Goal: Communication & Community: Answer question/provide support

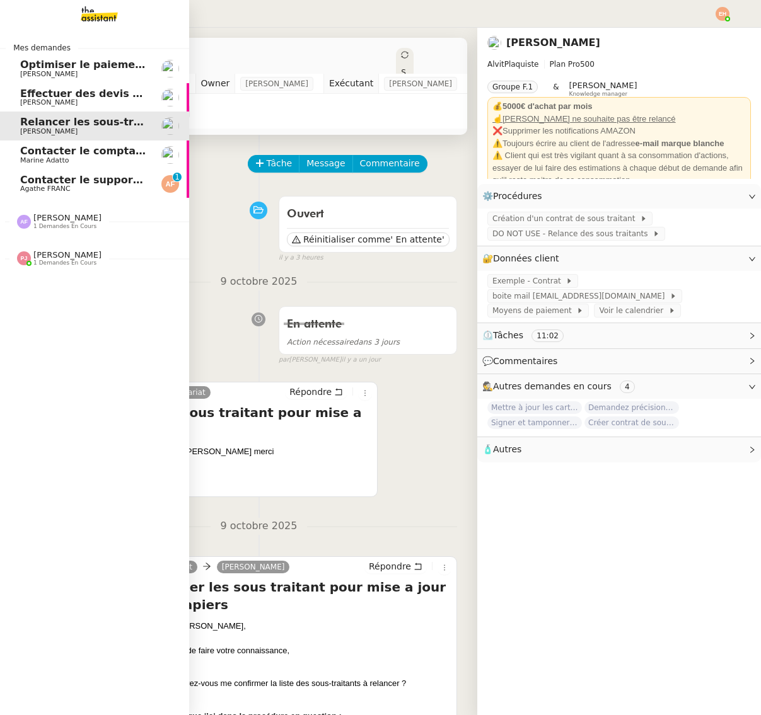
scroll to position [0, 1]
click at [35, 183] on span "Contacter le support Zoom pour remboursement" at bounding box center [158, 180] width 277 height 12
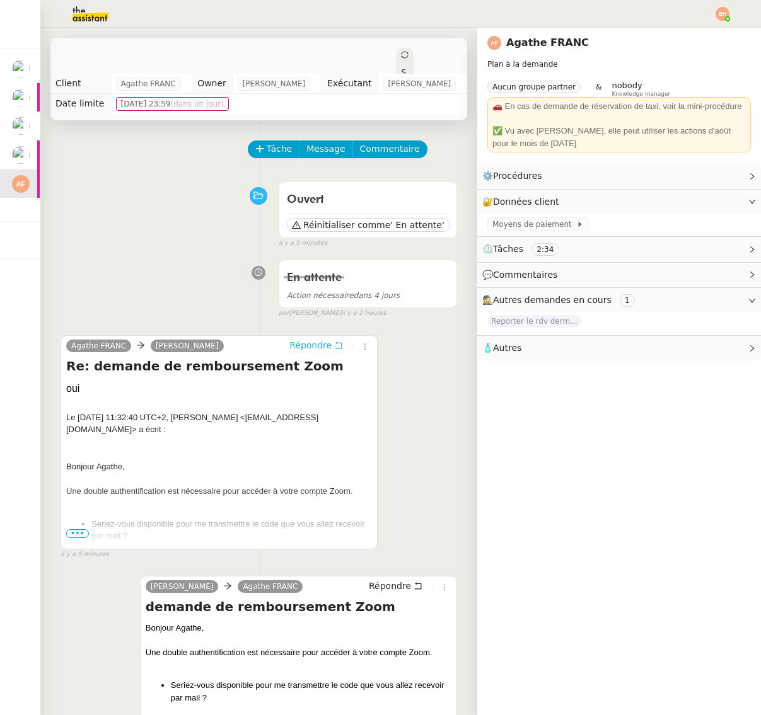
click at [334, 348] on icon at bounding box center [338, 345] width 9 height 9
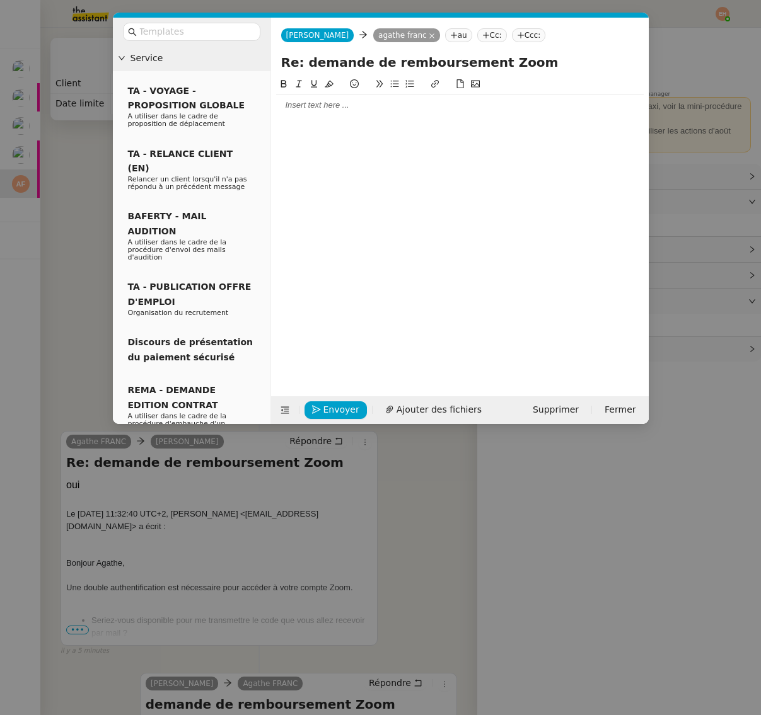
click at [371, 115] on div at bounding box center [459, 105] width 367 height 21
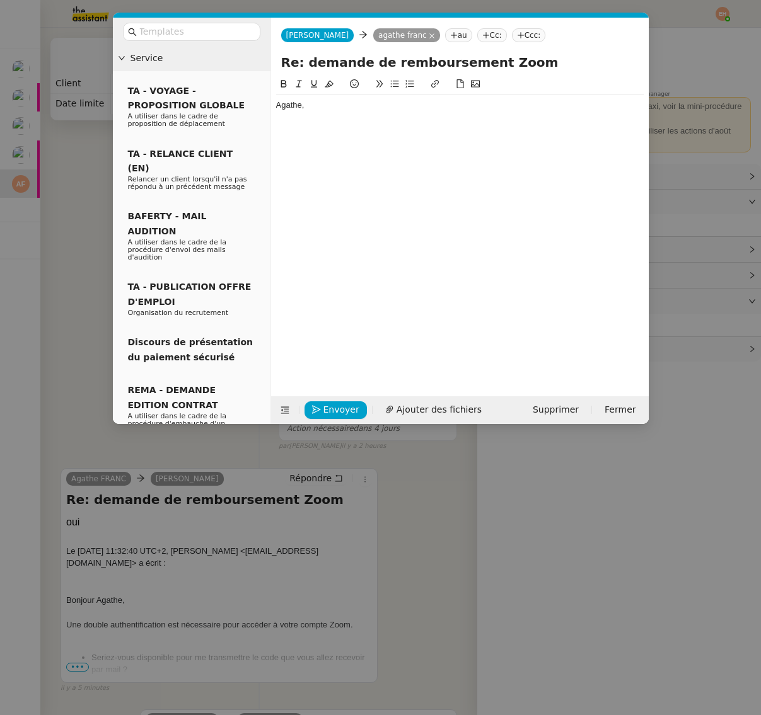
click at [154, 606] on nz-modal-container "Service TA - VOYAGE - PROPOSITION GLOBALE A utiliser dans le cadre de propositi…" at bounding box center [380, 357] width 761 height 715
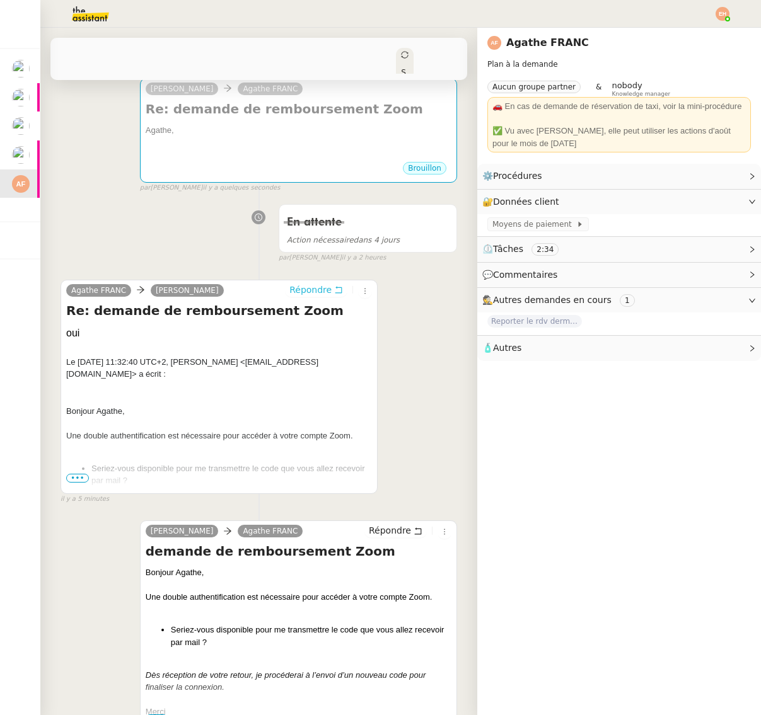
scroll to position [310, 0]
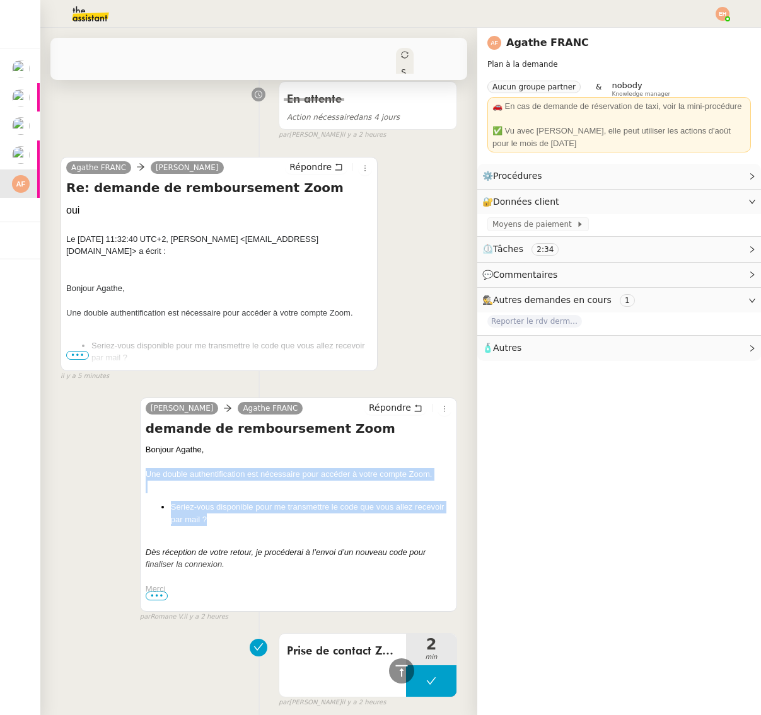
drag, startPoint x: 212, startPoint y: 511, endPoint x: 167, endPoint y: 430, distance: 92.2
click at [140, 472] on div "Marie Agathe FRANC Répondre demande de remboursement Zoom Bonjour Agathe, Une d…" at bounding box center [298, 505] width 317 height 214
copy div "Une double authentification est nécessaire pour accéder à votre compte Zoom. Se…"
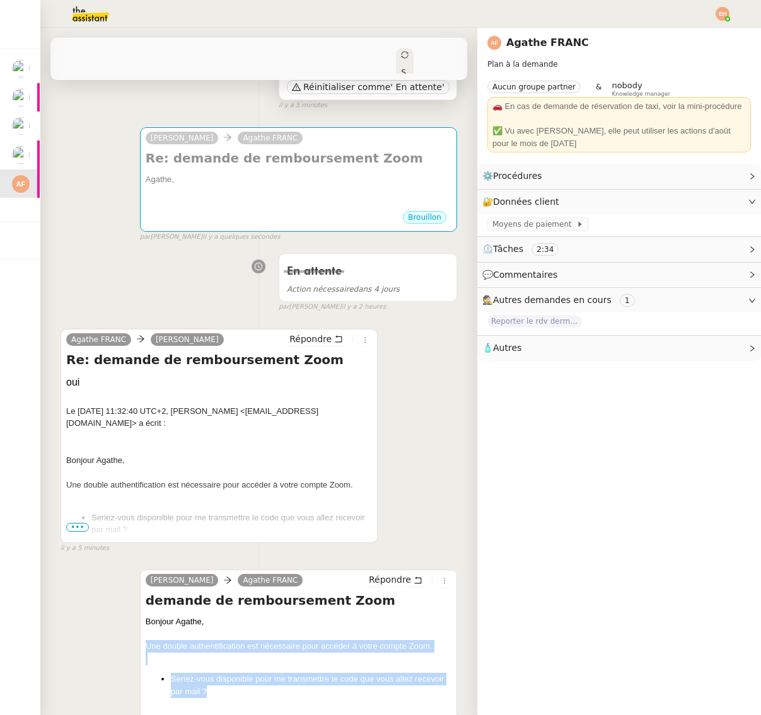
scroll to position [0, 0]
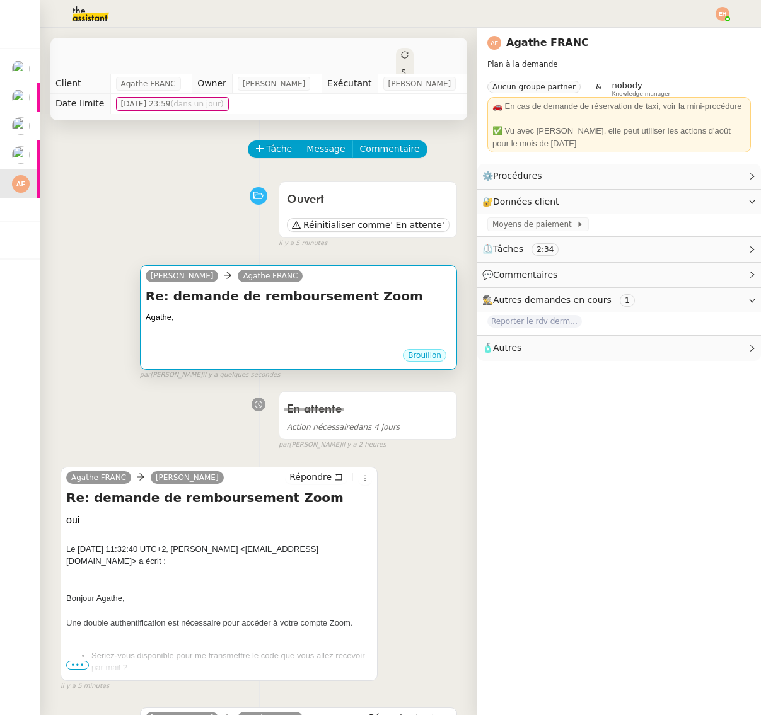
click at [254, 348] on div "Brouillon" at bounding box center [299, 357] width 306 height 19
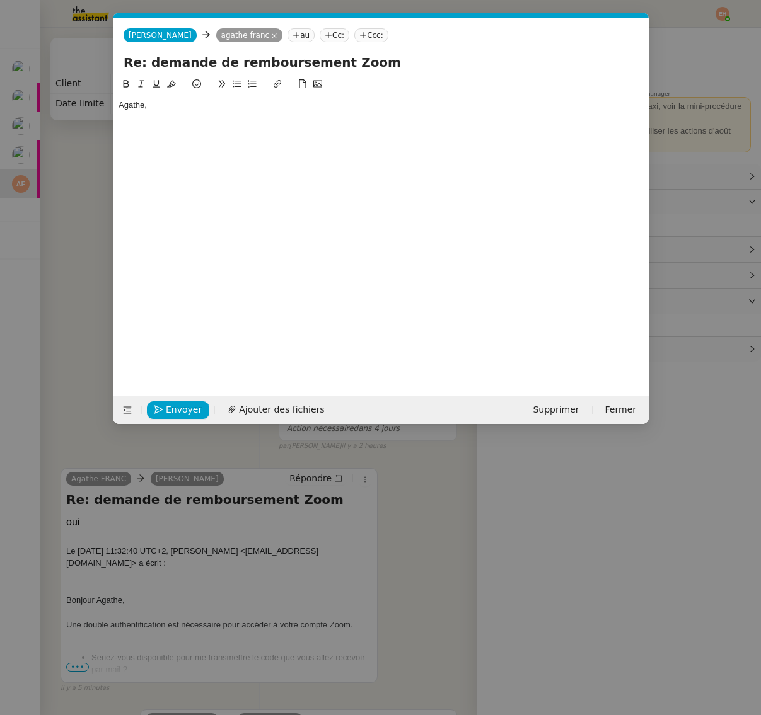
scroll to position [0, 26]
click at [175, 150] on div "Agathe," at bounding box center [380, 227] width 525 height 300
click at [178, 124] on div "Agathe," at bounding box center [380, 111] width 525 height 33
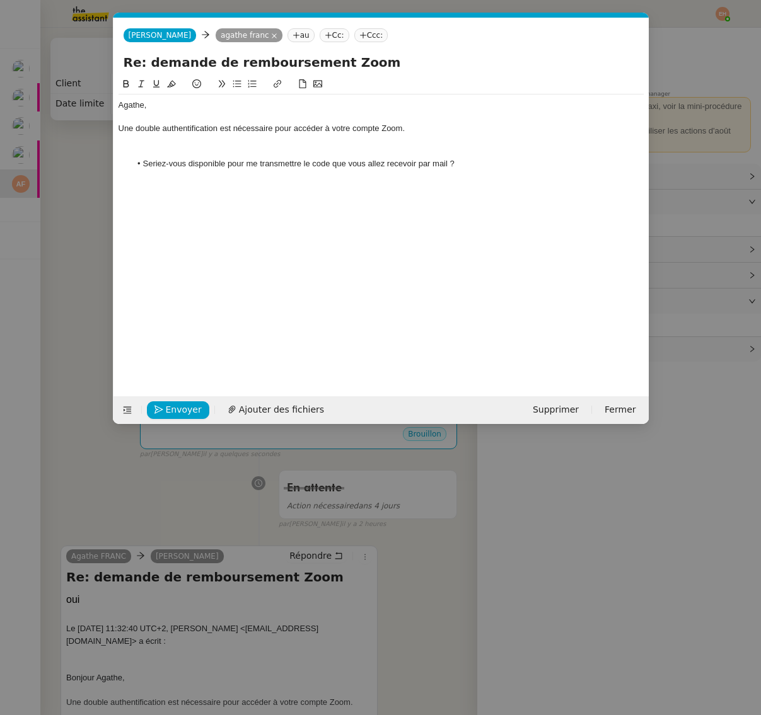
click at [169, 125] on div "Une double authentification est nécessaire pour accéder à votre compte Zoom." at bounding box center [380, 128] width 525 height 11
click at [165, 127] on div "Une double authentification est nécessaire pour accéder à votre compte Zoom." at bounding box center [380, 128] width 525 height 11
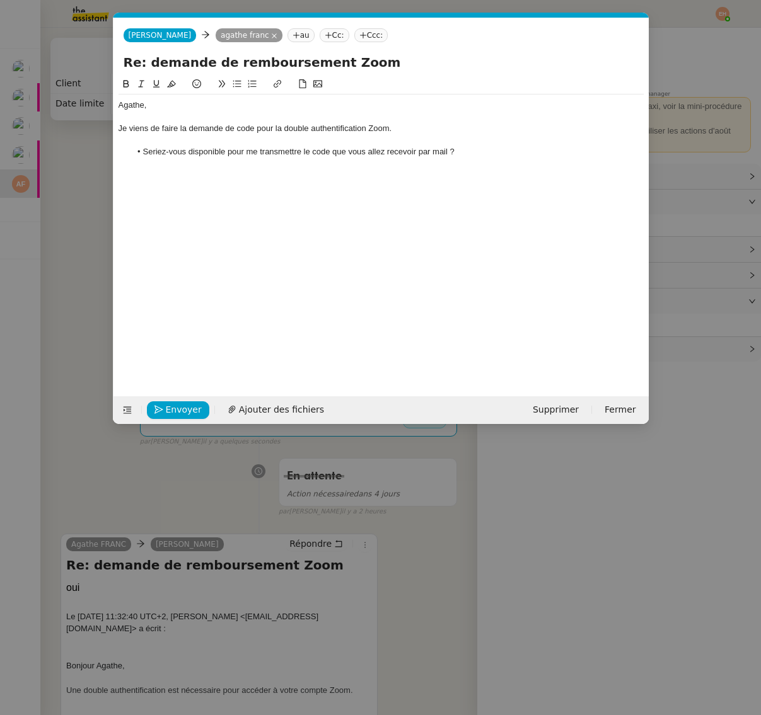
click at [202, 149] on li "Seriez-vous disponible pour me transmettre le code que vous allez recevoir par …" at bounding box center [386, 151] width 513 height 11
drag, startPoint x: 233, startPoint y: 157, endPoint x: 253, endPoint y: 156, distance: 19.6
click at [232, 157] on li "Seriez-vous disponible pour me transmettre le code que vous allez recevoir par …" at bounding box center [386, 151] width 513 height 11
drag, startPoint x: 449, startPoint y: 151, endPoint x: 139, endPoint y: 154, distance: 310.0
click at [139, 154] on li "Seriez-vous disponible pour me transmettre le code que vous allez recevoir par …" at bounding box center [386, 151] width 513 height 11
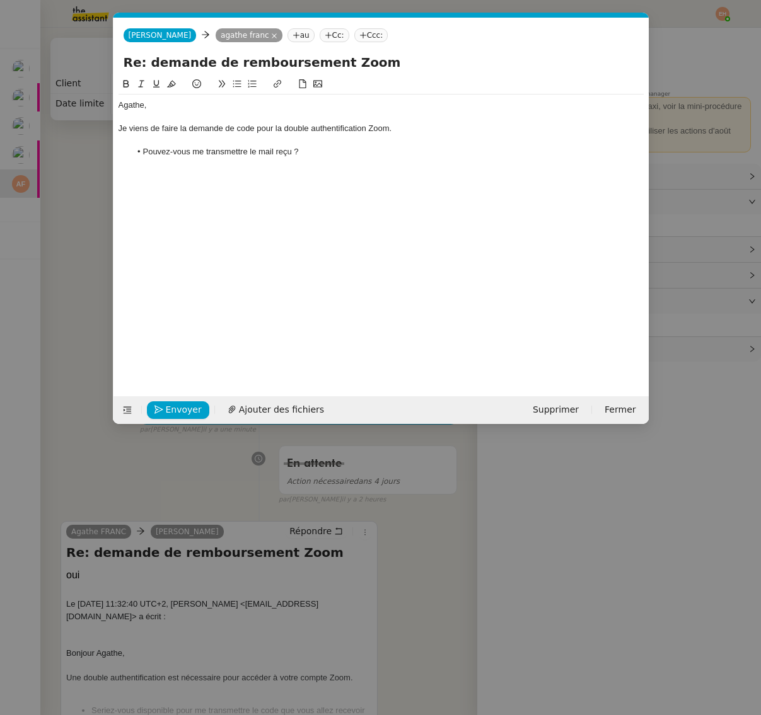
click at [255, 150] on li "Pouvez-vous me transmettre le mail reçu ?" at bounding box center [386, 151] width 513 height 11
click at [353, 153] on li "Pouvez-vous me transmettre le code reçu par mail ?" at bounding box center [386, 151] width 513 height 11
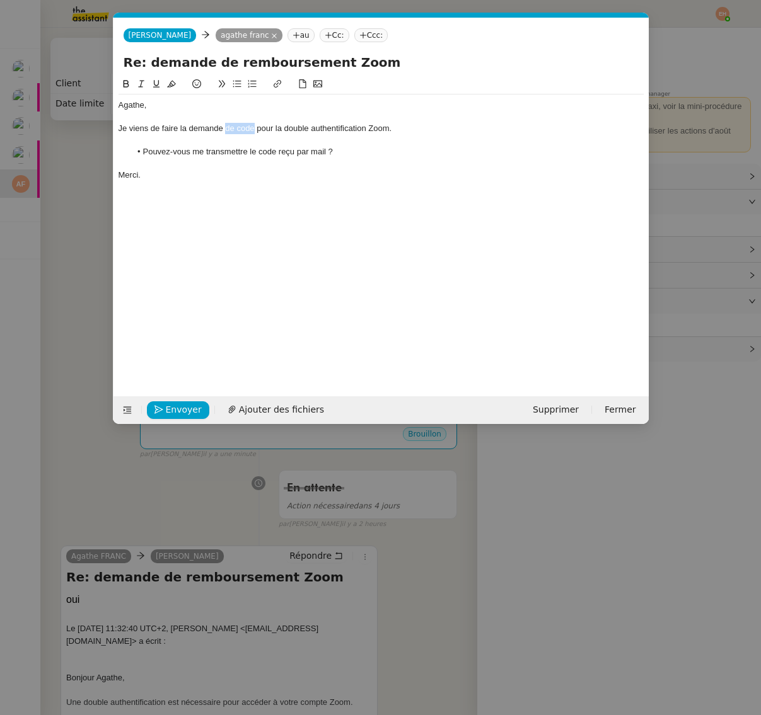
drag, startPoint x: 253, startPoint y: 130, endPoint x: 226, endPoint y: 137, distance: 28.0
click at [224, 131] on div "Je viens de faire la demande de code pour la double authentification Zoom." at bounding box center [380, 128] width 525 height 11
click at [215, 135] on div at bounding box center [380, 140] width 525 height 11
click at [214, 135] on div at bounding box center [380, 140] width 525 height 11
click at [214, 126] on div "Je viens de faire la demande pour la double authentification Zoom." at bounding box center [380, 128] width 525 height 11
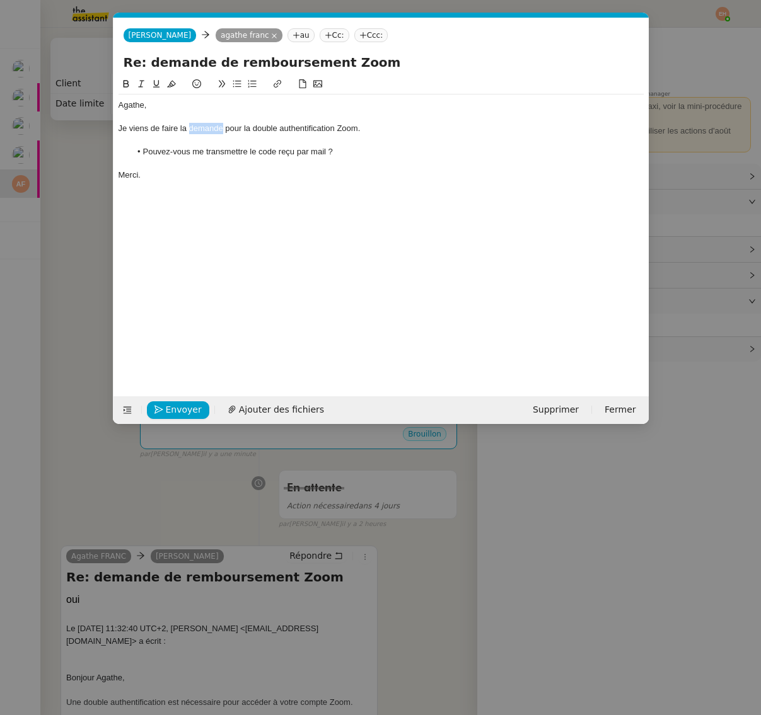
click at [214, 126] on div "Je viens de faire la demande pour la double authentification Zoom." at bounding box center [380, 128] width 525 height 11
click at [163, 417] on button "Envoyer" at bounding box center [178, 410] width 62 height 18
click at [164, 412] on button "Confirmer l'envoi" at bounding box center [198, 410] width 102 height 18
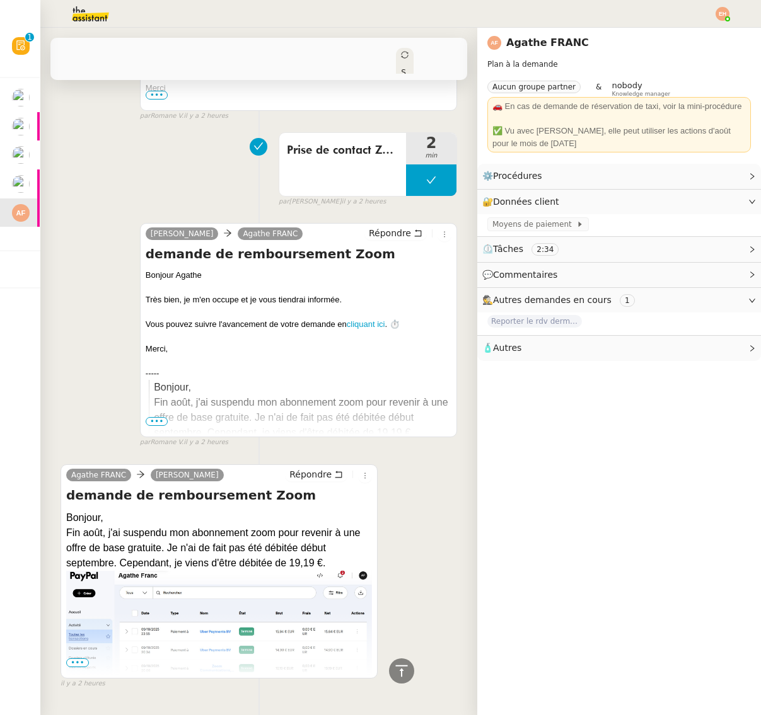
scroll to position [942, 0]
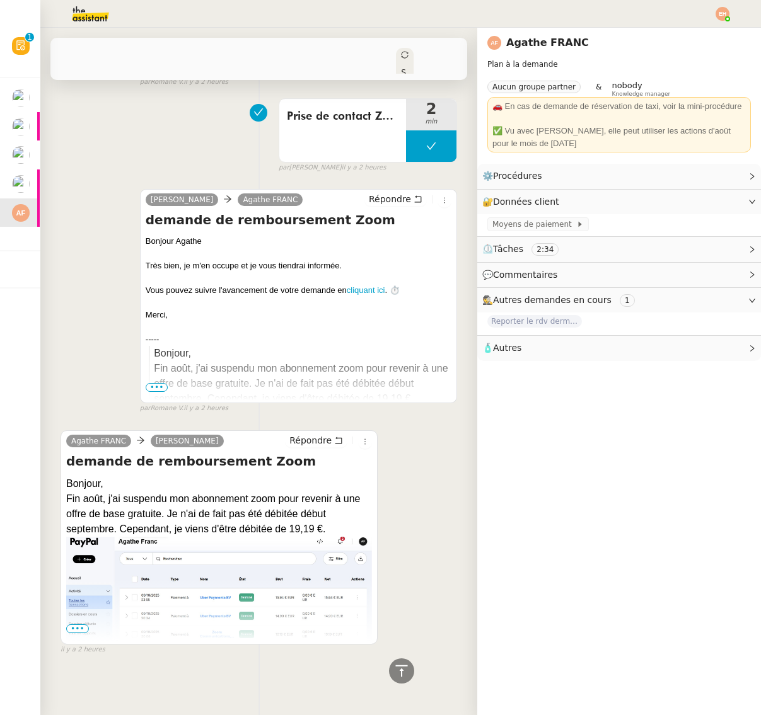
click at [69, 627] on span "•••" at bounding box center [77, 628] width 23 height 9
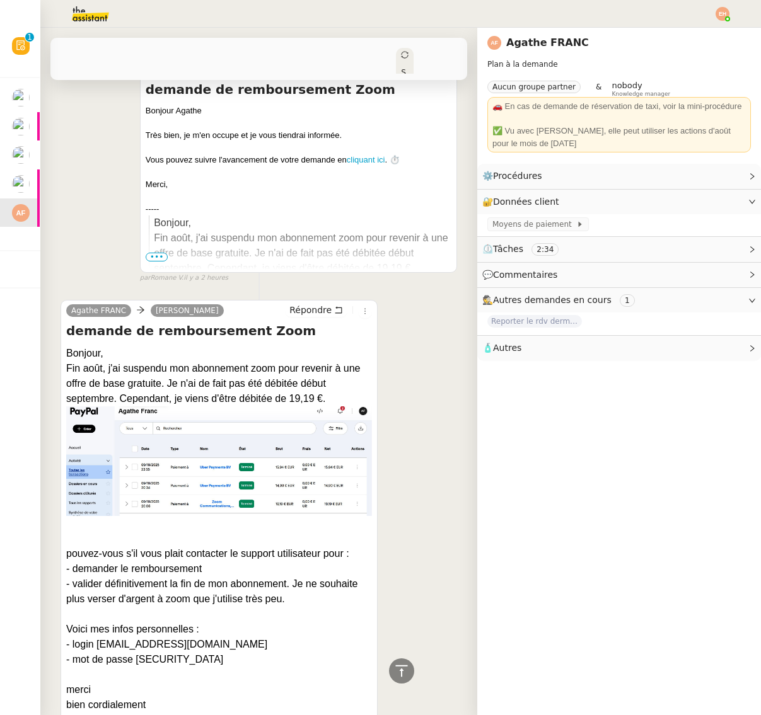
scroll to position [1159, 0]
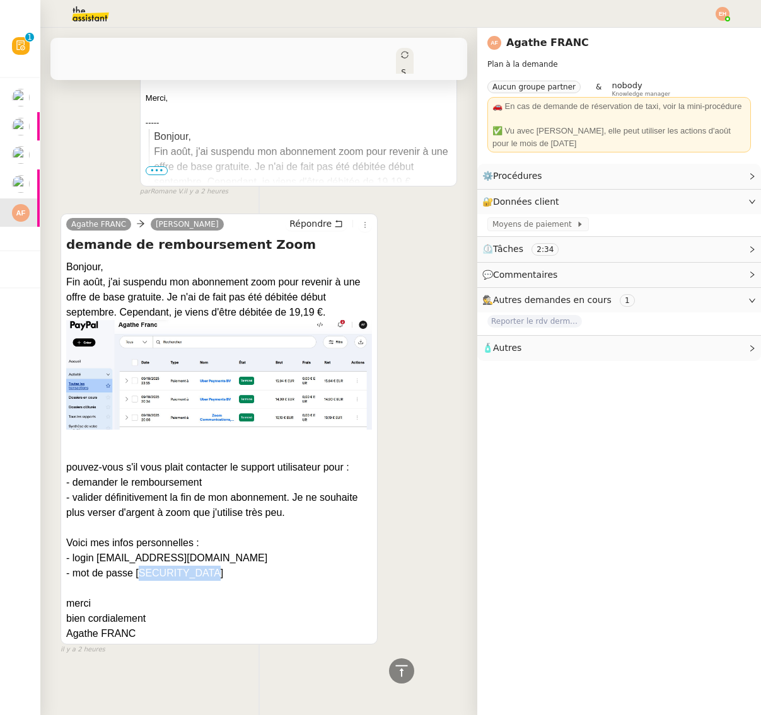
drag, startPoint x: 213, startPoint y: 571, endPoint x: 147, endPoint y: 577, distance: 65.7
click at [146, 578] on div "- mot de passe [SECURITY_DATA]" at bounding box center [219, 573] width 306 height 15
drag, startPoint x: 203, startPoint y: 554, endPoint x: 95, endPoint y: 560, distance: 107.9
click at [98, 560] on div "- login [EMAIL_ADDRESS][DOMAIN_NAME]" at bounding box center [219, 558] width 306 height 15
copy div "agathefranc@yahoo.fr"
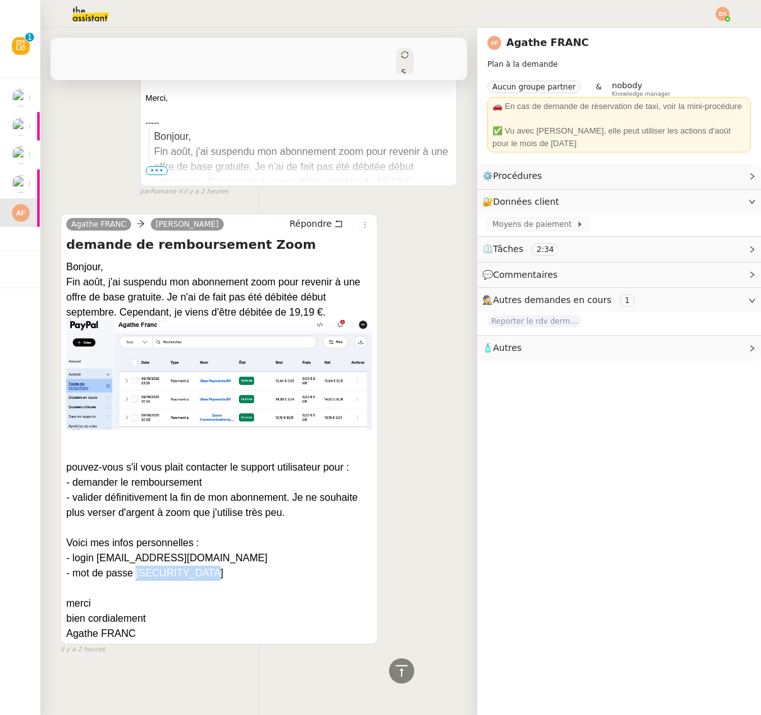
drag, startPoint x: 196, startPoint y: 572, endPoint x: 137, endPoint y: 575, distance: 58.7
click at [137, 575] on div "- mot de passe [SECURITY_DATA]" at bounding box center [219, 573] width 306 height 15
copy div "Marie05101980*"
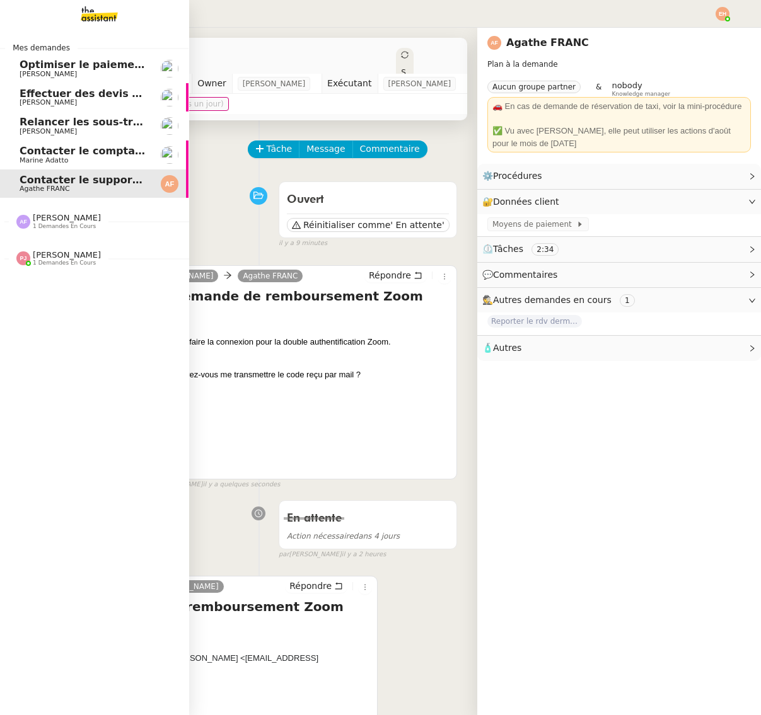
click at [81, 147] on span "Contacter le comptable de Wagmi Trends" at bounding box center [137, 151] width 234 height 12
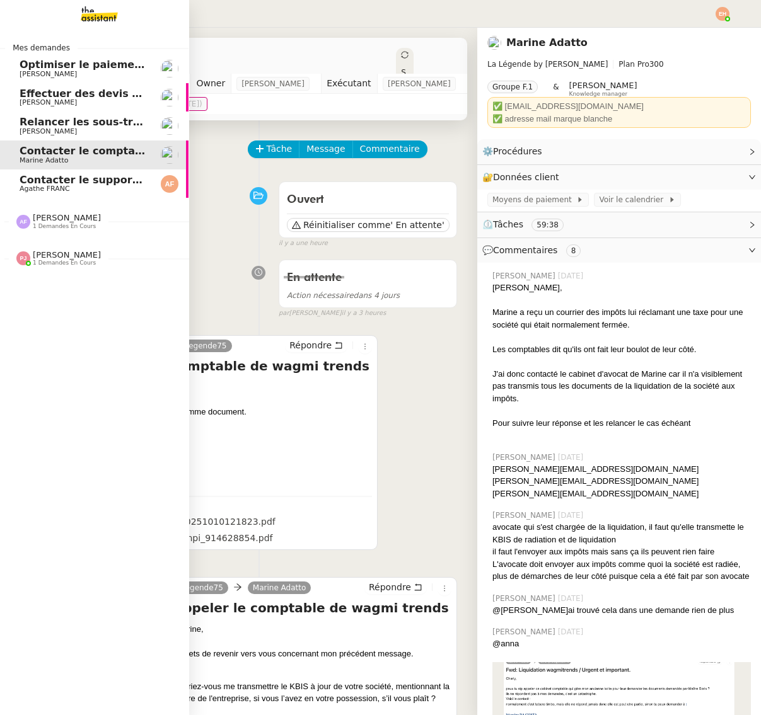
click at [68, 182] on span "Contacter le support Zoom pour remboursement" at bounding box center [158, 180] width 277 height 12
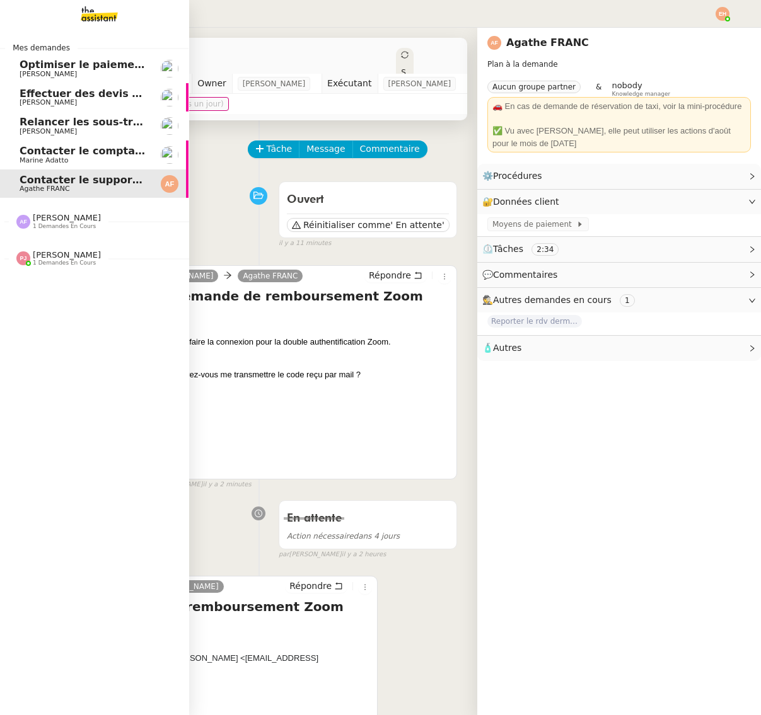
drag, startPoint x: 94, startPoint y: 150, endPoint x: 81, endPoint y: 166, distance: 20.7
click at [94, 150] on span "Contacter le comptable de Wagmi Trends" at bounding box center [137, 151] width 234 height 12
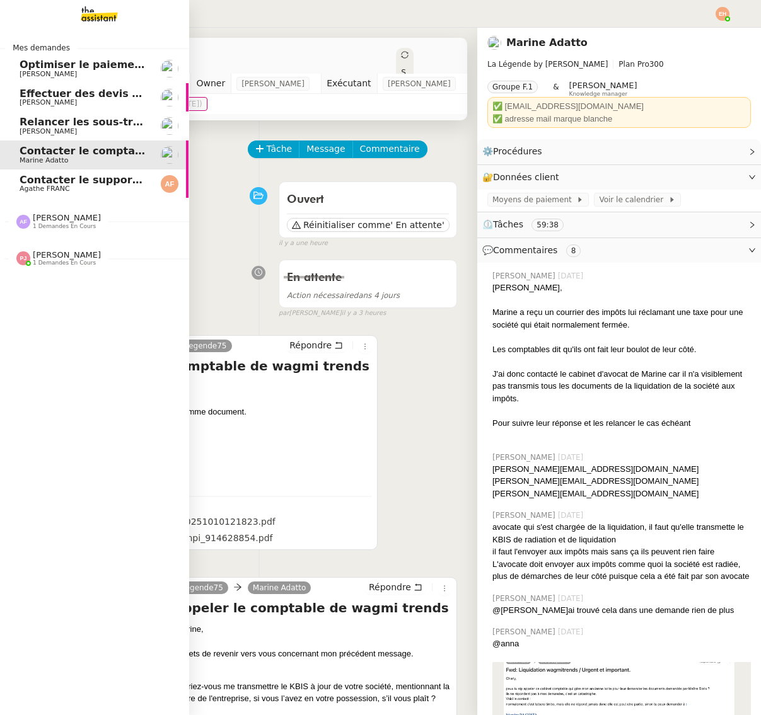
click at [74, 185] on span "Contacter le support Zoom pour remboursement" at bounding box center [158, 180] width 277 height 12
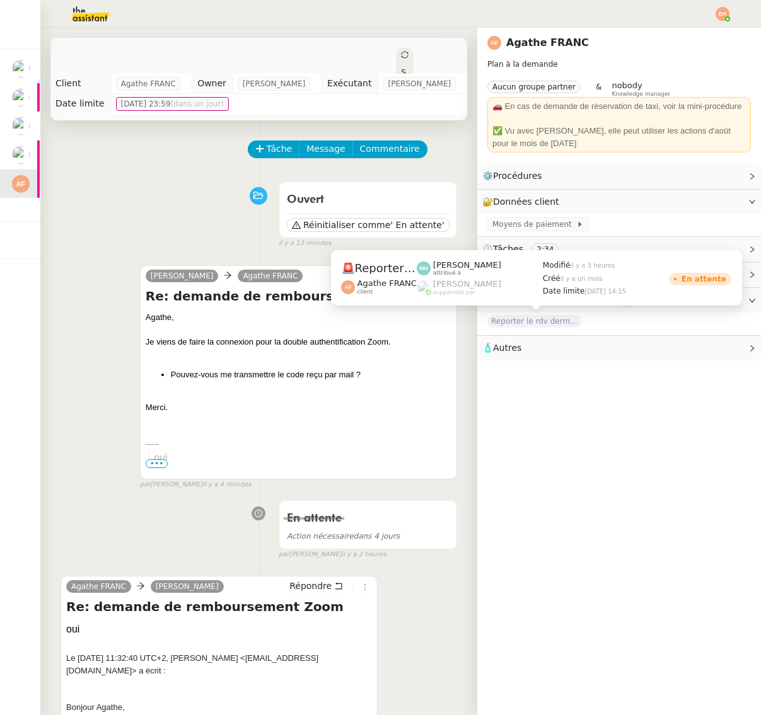
click at [536, 317] on span "Reporter le rdv dermatologue" at bounding box center [534, 321] width 95 height 13
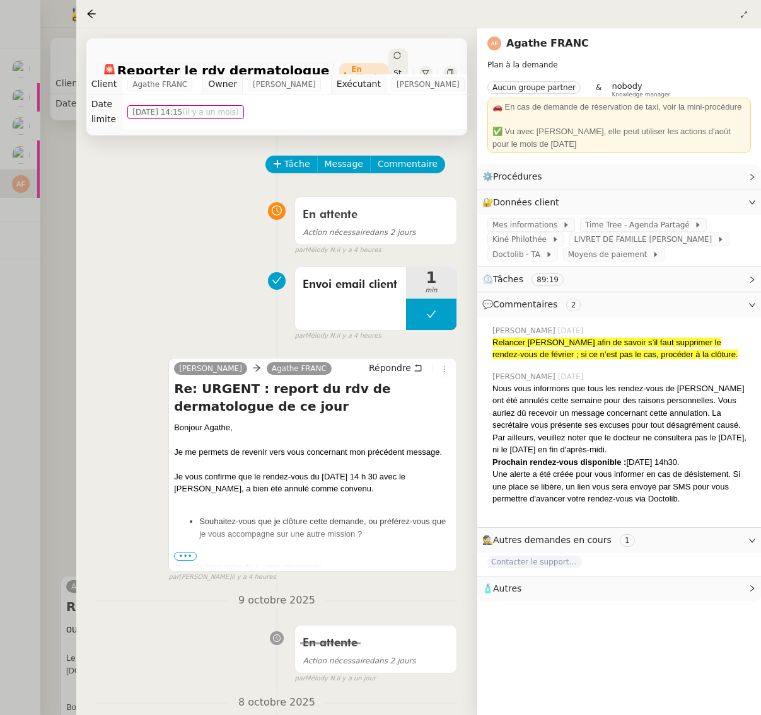
click at [48, 278] on div at bounding box center [380, 357] width 761 height 715
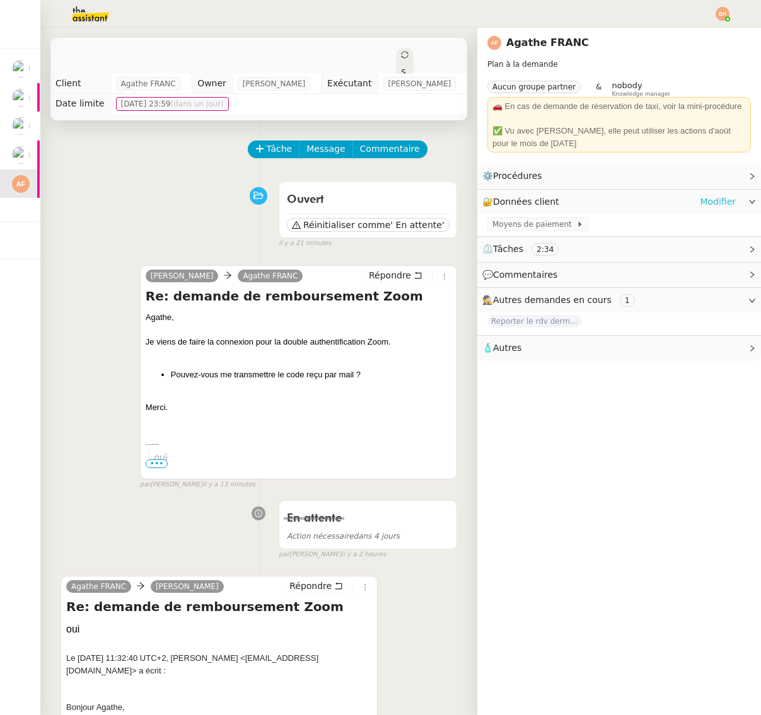
click at [726, 203] on link "Modifier" at bounding box center [717, 202] width 36 height 14
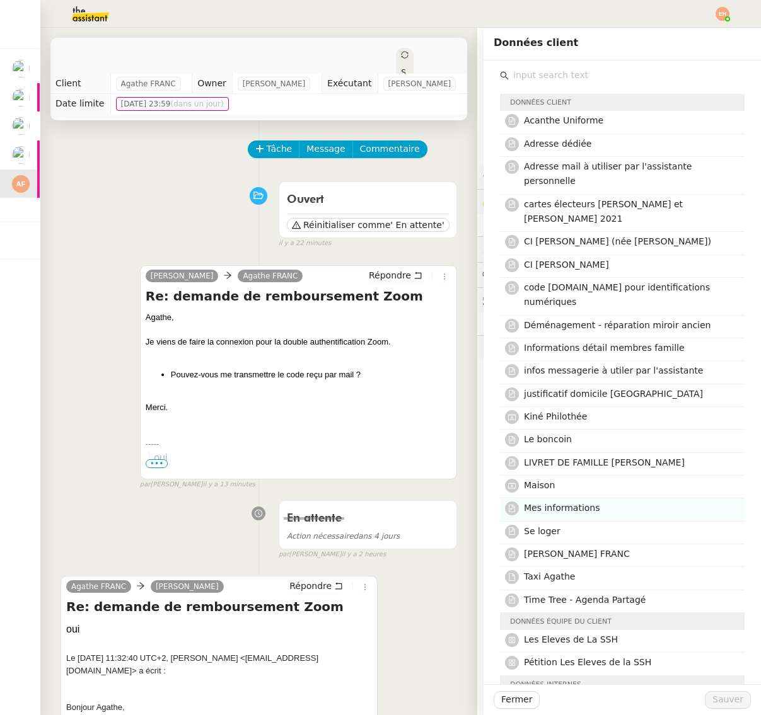
click at [571, 503] on span "Mes informations" at bounding box center [562, 508] width 76 height 10
click at [721, 692] on button "Sauver" at bounding box center [727, 700] width 46 height 18
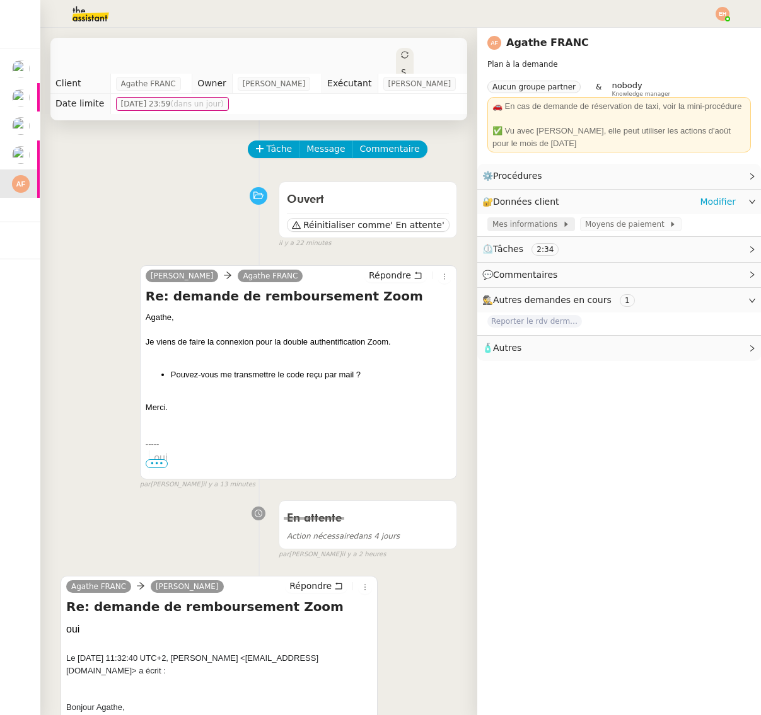
click at [524, 226] on span "Mes informations" at bounding box center [527, 224] width 70 height 13
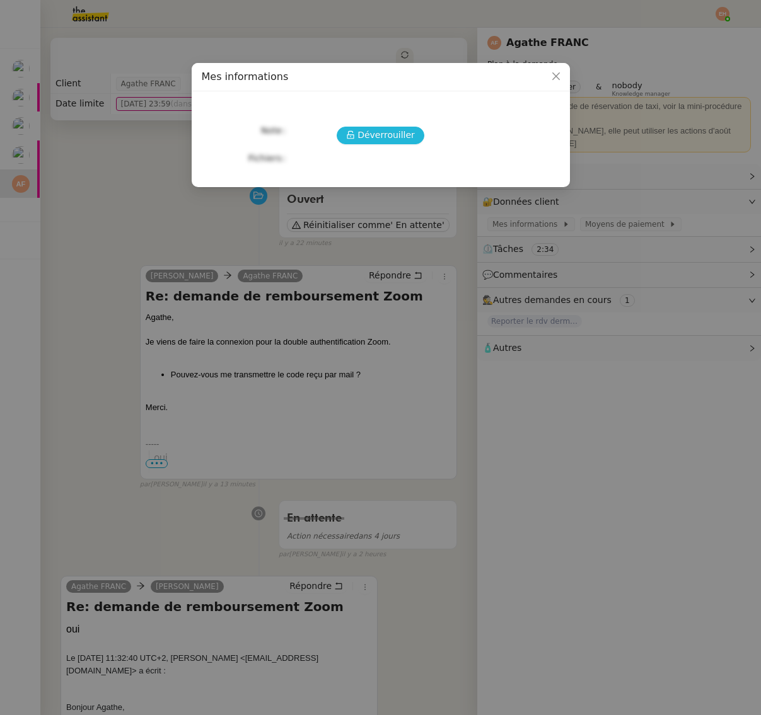
click at [391, 130] on span "Déverrouiller" at bounding box center [385, 135] width 57 height 14
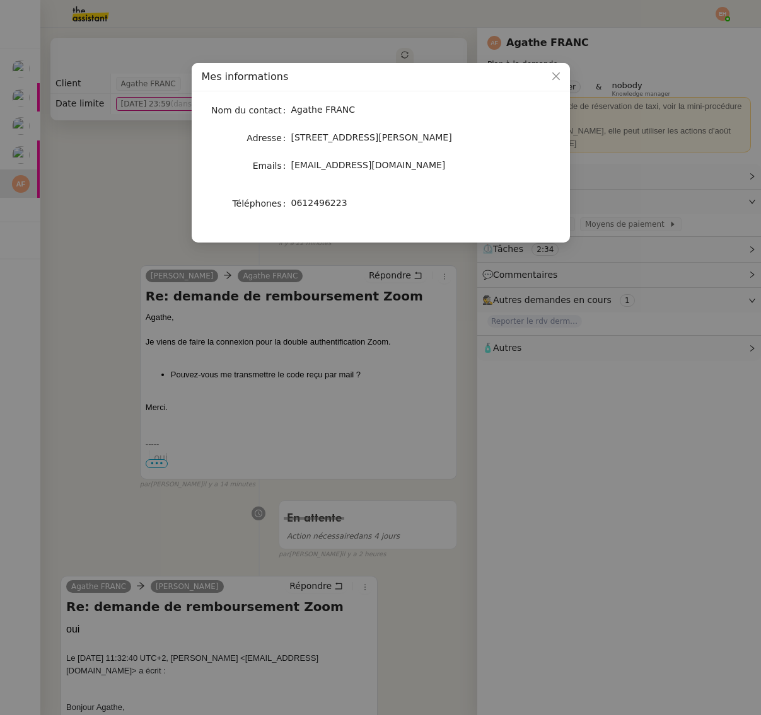
click at [333, 206] on span "0612496223" at bounding box center [319, 203] width 56 height 10
copy span "0612496223"
click at [139, 348] on nz-modal-container "Mes informations Nom du contact Agathe FRANC Adresse 18 Rue Daniel Stern, 75015…" at bounding box center [380, 357] width 761 height 715
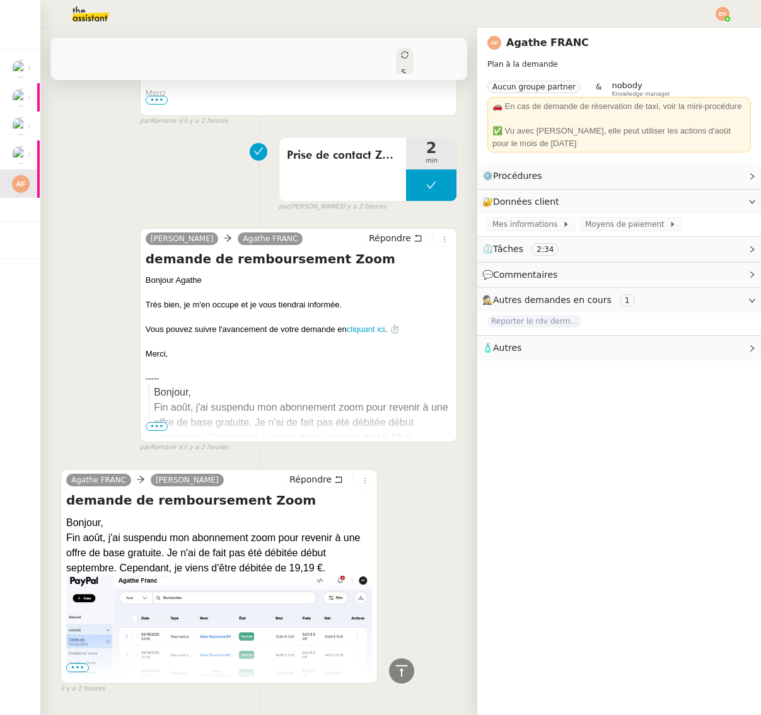
scroll to position [955, 0]
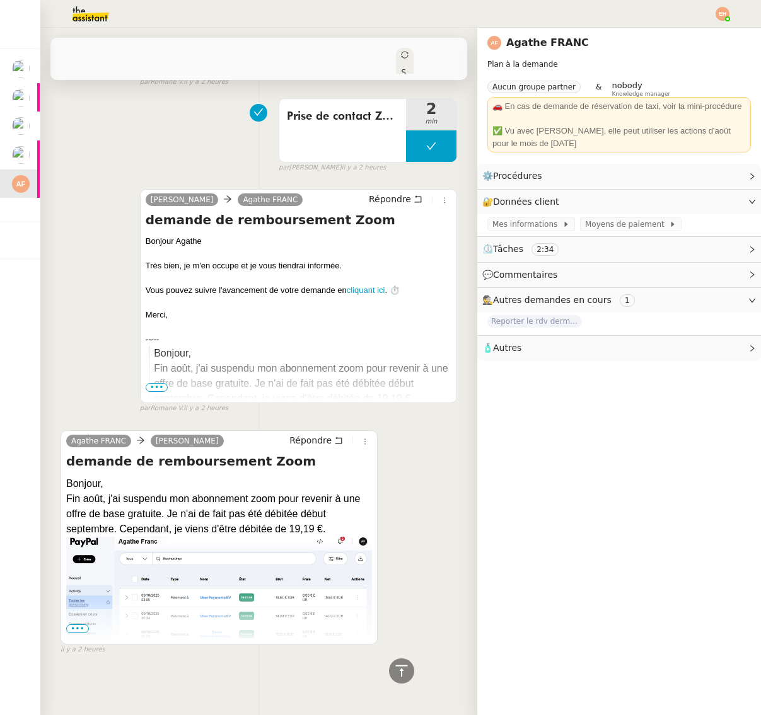
click at [78, 628] on span "•••" at bounding box center [77, 628] width 23 height 9
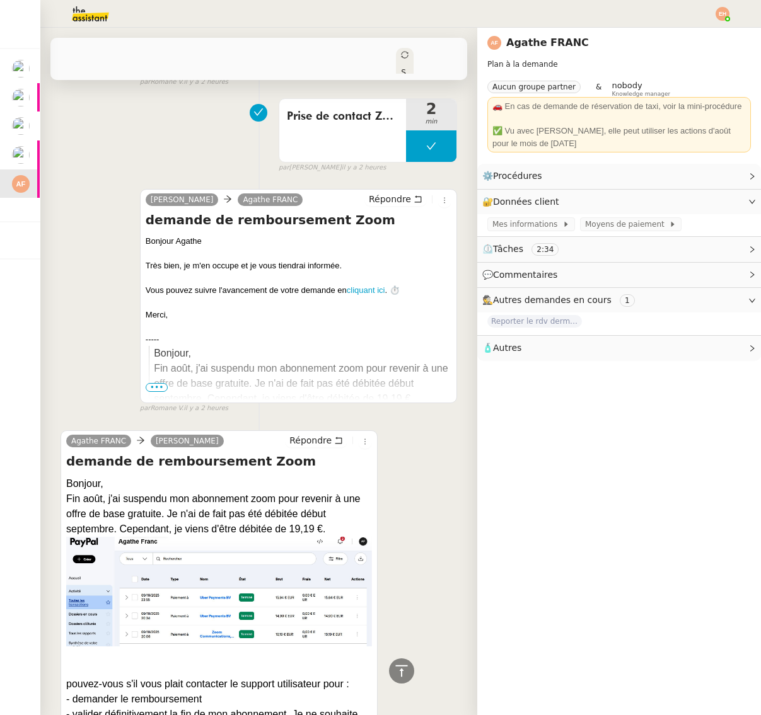
scroll to position [1171, 0]
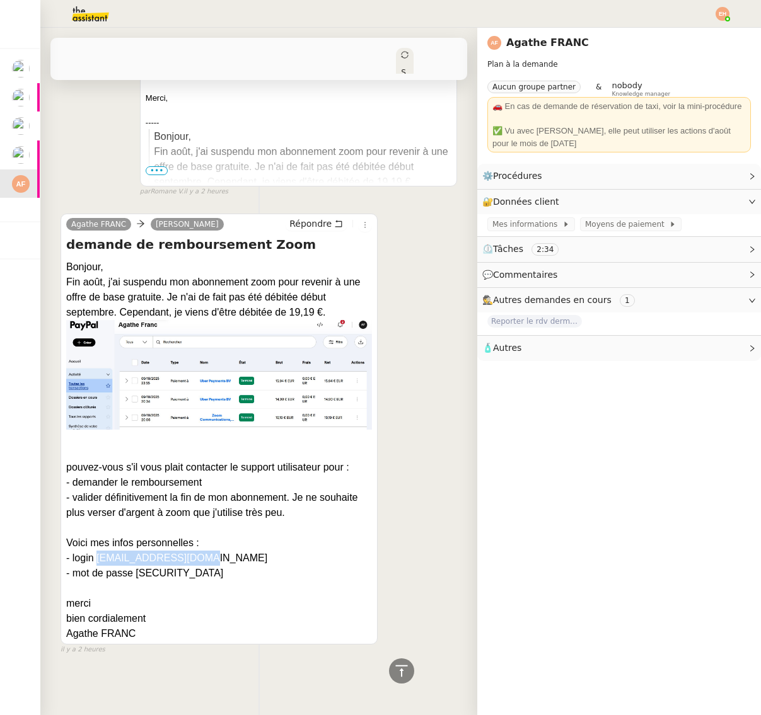
drag, startPoint x: 199, startPoint y: 559, endPoint x: 96, endPoint y: 565, distance: 102.9
click at [96, 565] on div "- login [EMAIL_ADDRESS][DOMAIN_NAME]" at bounding box center [219, 558] width 306 height 15
copy div "agathefranc@yahoo.fr"
drag, startPoint x: 227, startPoint y: 575, endPoint x: 135, endPoint y: 577, distance: 92.6
click at [137, 577] on div "- mot de passe [SECURITY_DATA]" at bounding box center [219, 573] width 306 height 15
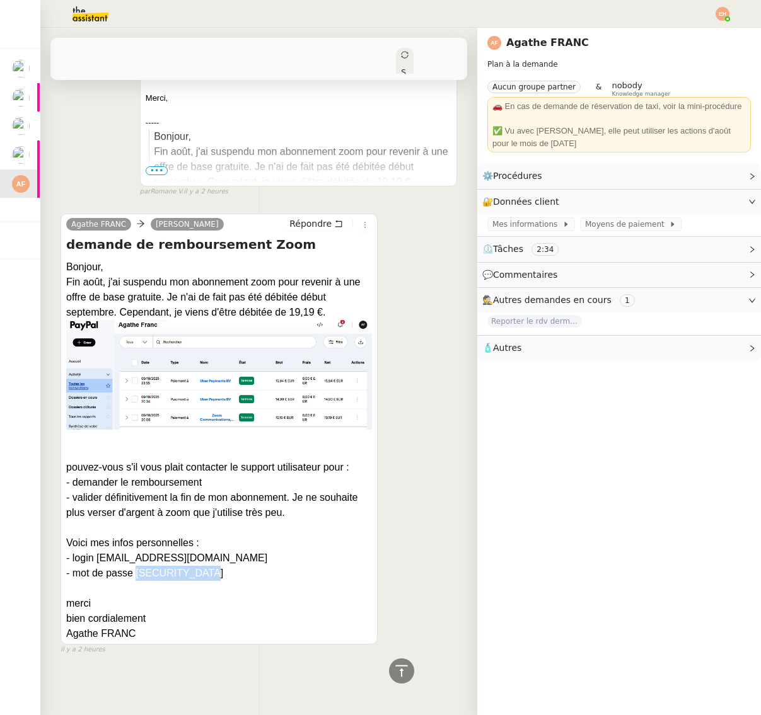
copy div "Marie05101980*"
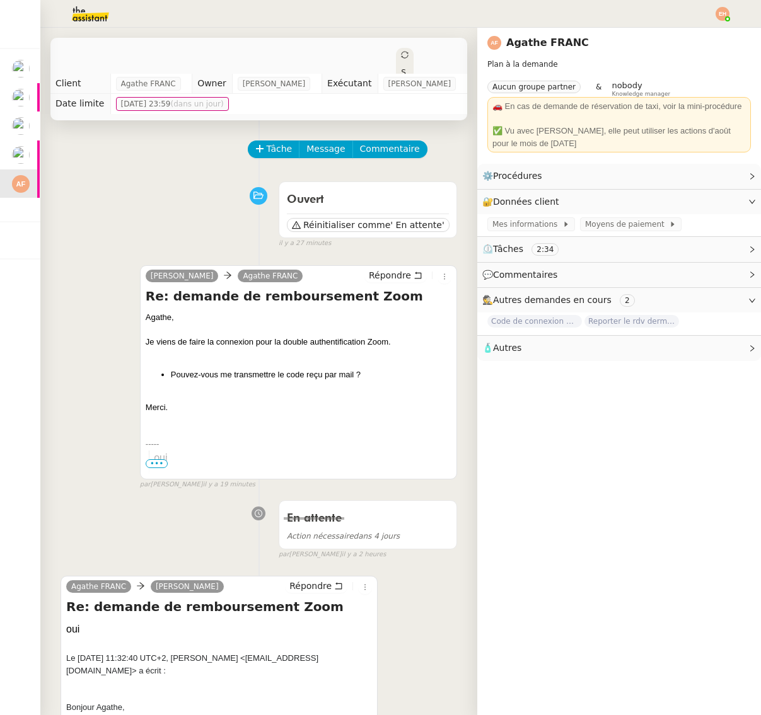
drag, startPoint x: 623, startPoint y: 323, endPoint x: 614, endPoint y: 328, distance: 10.2
click at [614, 328] on div "Reporter le rdv dermatologue" at bounding box center [632, 322] width 97 height 15
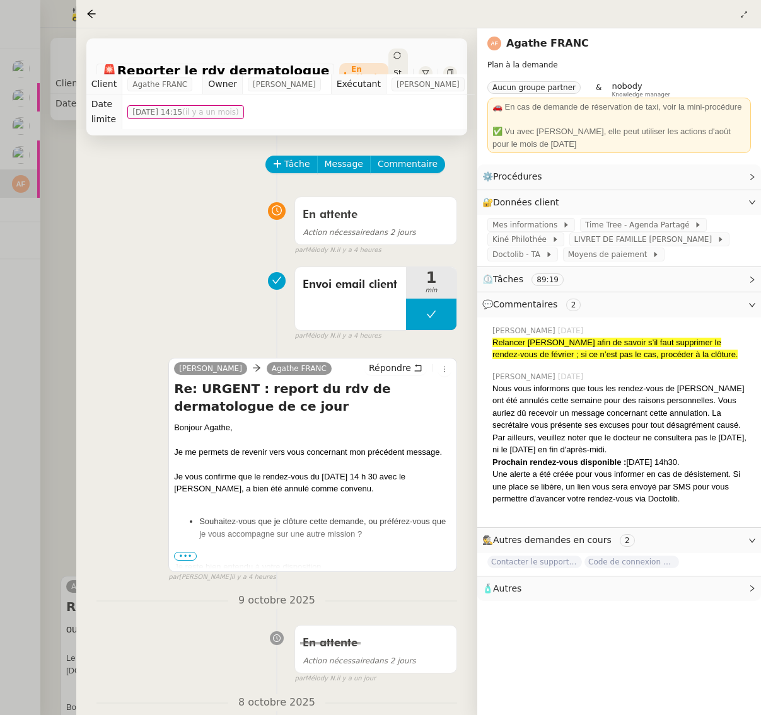
click at [56, 295] on div at bounding box center [380, 357] width 761 height 715
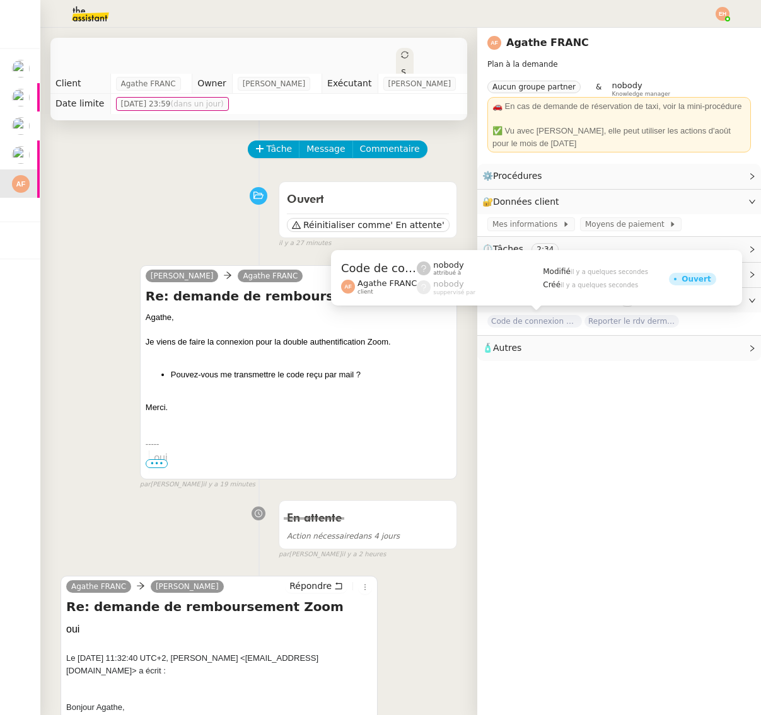
click at [512, 321] on span "Code de connexion à Zoom" at bounding box center [534, 321] width 95 height 13
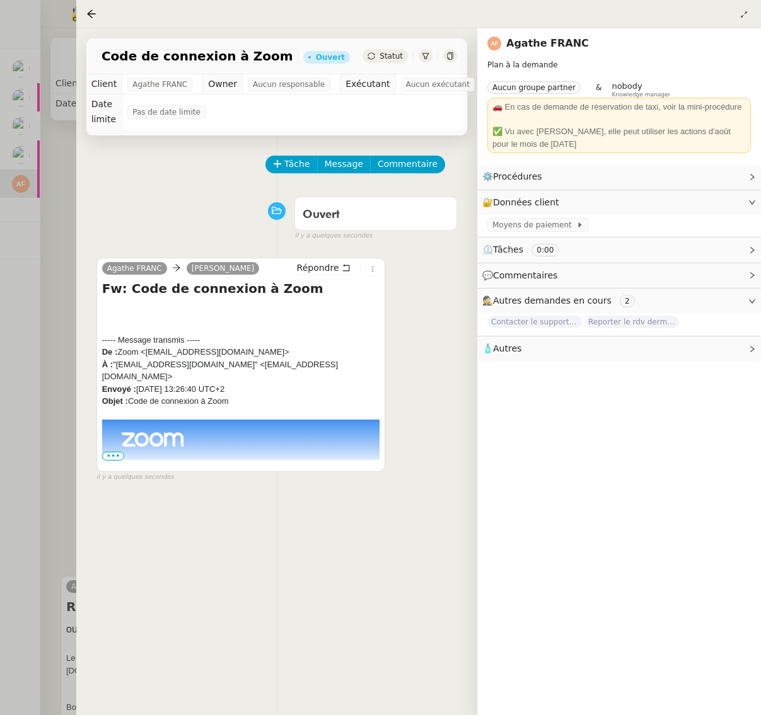
click at [118, 456] on span "•••" at bounding box center [113, 456] width 23 height 9
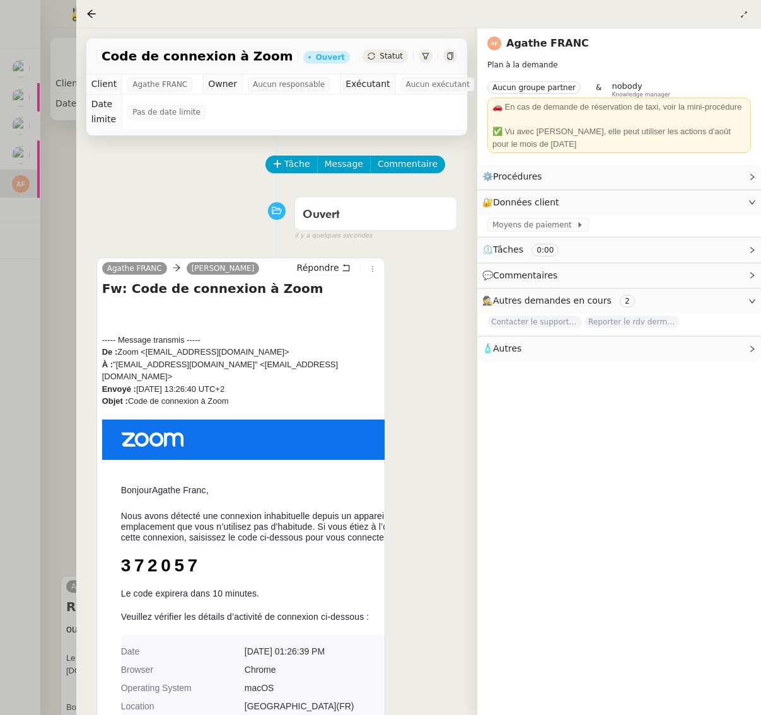
click at [167, 556] on td "372057" at bounding box center [278, 572] width 315 height 33
copy td "372057"
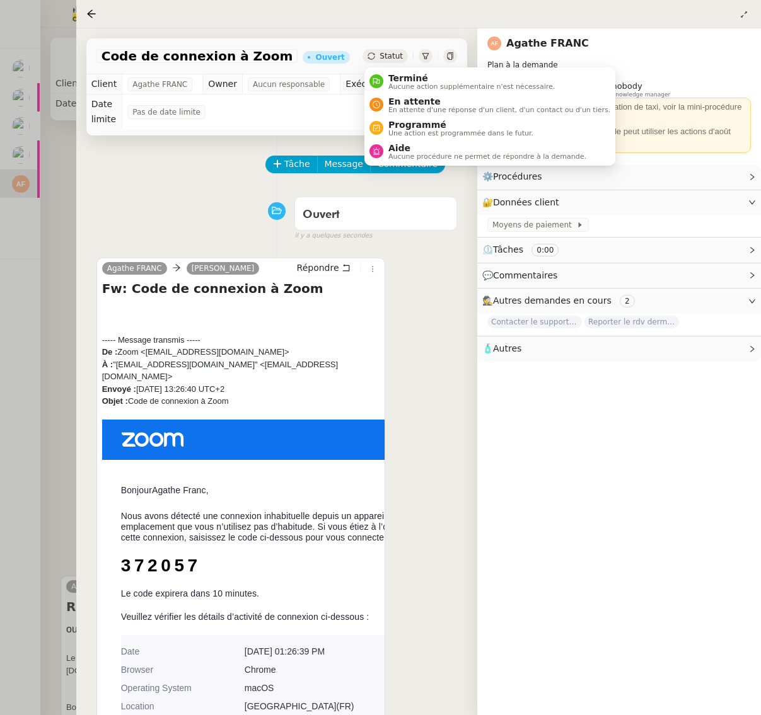
drag, startPoint x: 415, startPoint y: 86, endPoint x: 465, endPoint y: 179, distance: 105.7
click at [415, 86] on span "Aucune action supplémentaire n'est nécessaire." at bounding box center [471, 86] width 166 height 7
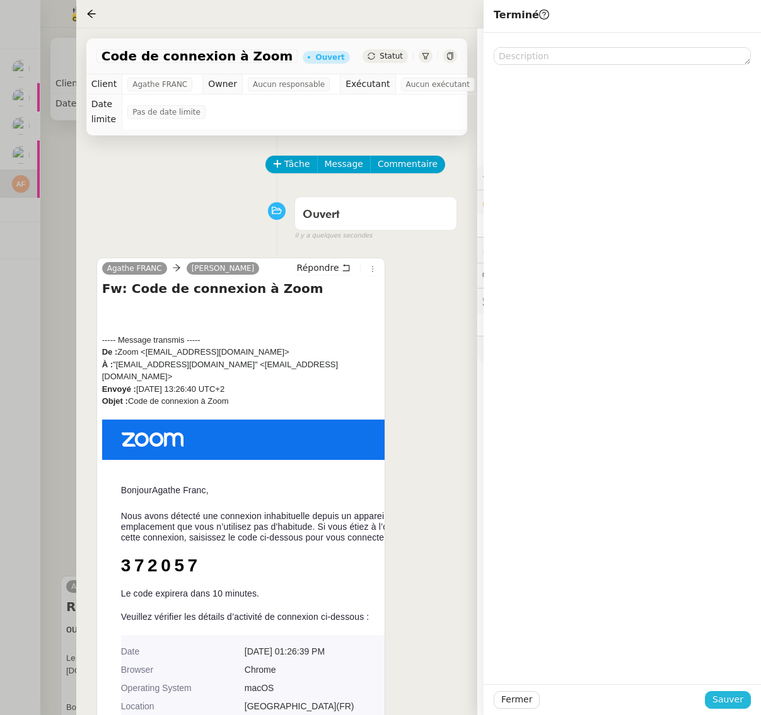
click at [718, 697] on span "Sauver" at bounding box center [727, 699] width 31 height 14
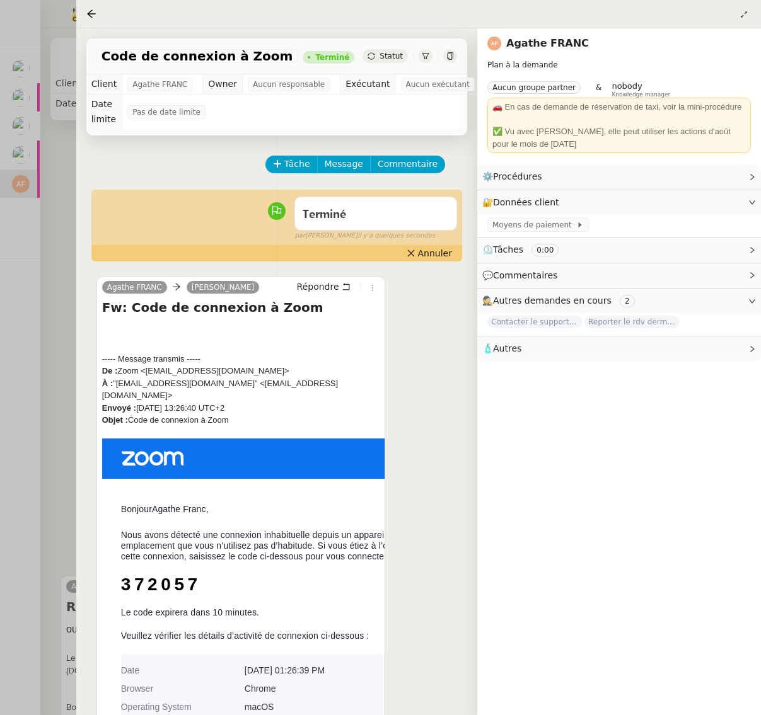
click at [14, 189] on div at bounding box center [380, 357] width 761 height 715
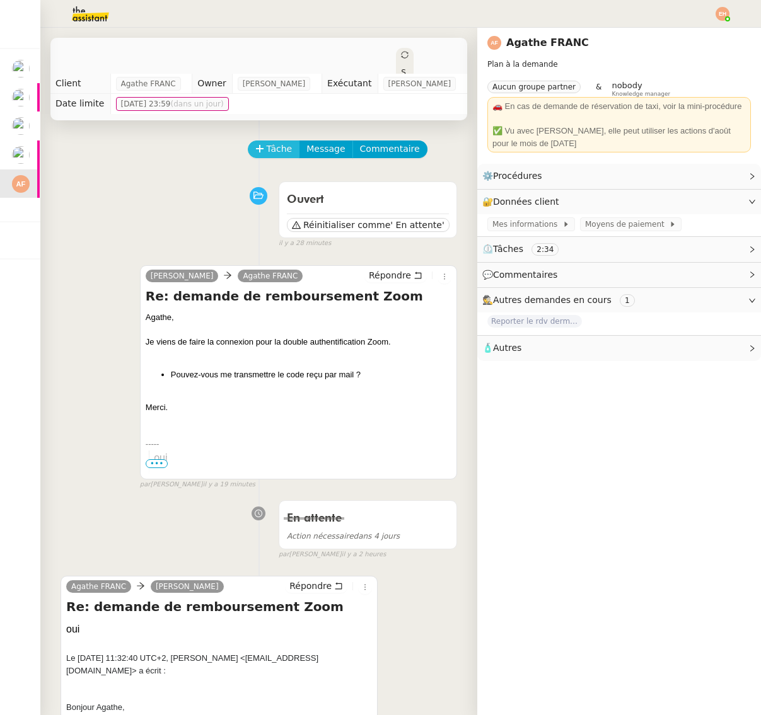
click at [271, 150] on span "Tâche" at bounding box center [280, 149] width 26 height 14
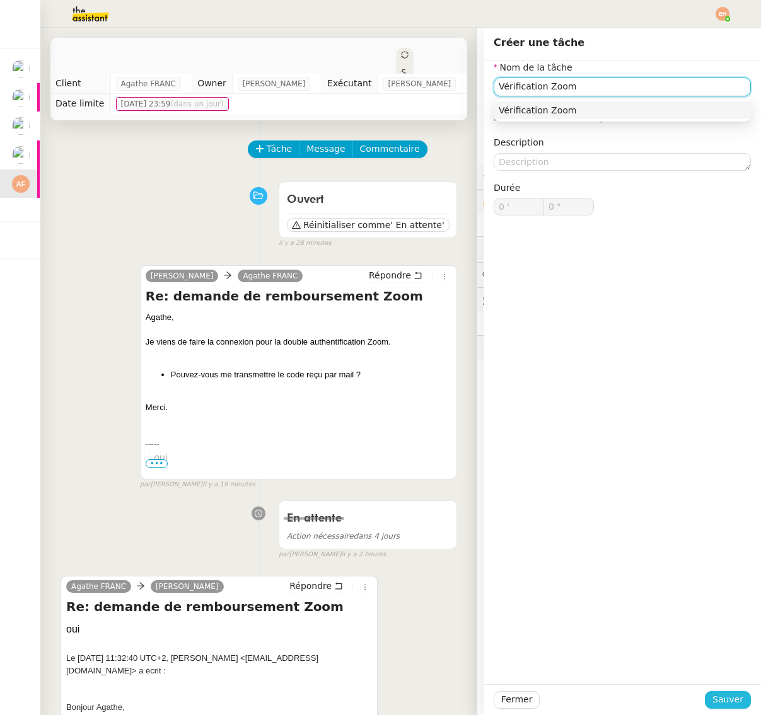
type input "Vérification Zoom"
click at [718, 699] on span "Sauver" at bounding box center [727, 699] width 31 height 14
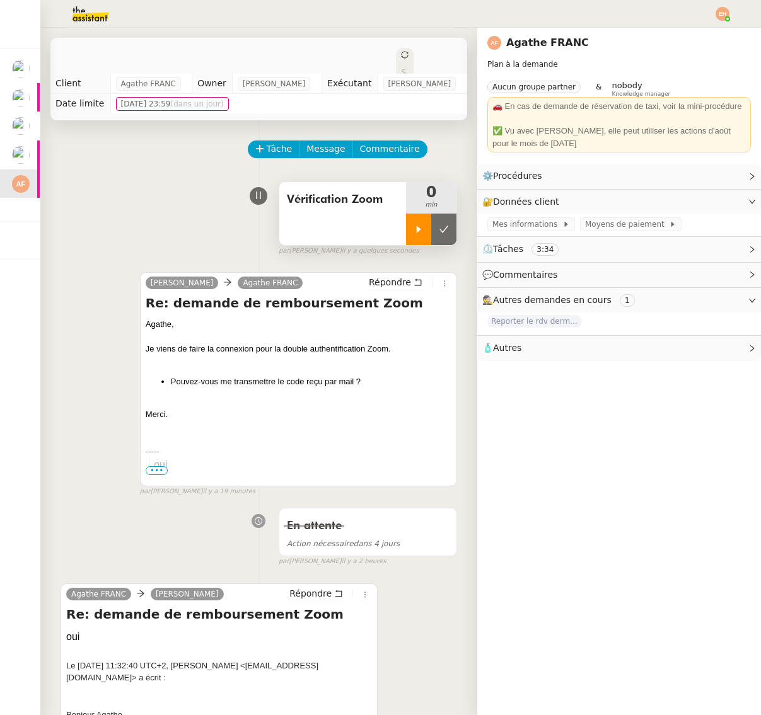
click at [413, 224] on icon at bounding box center [418, 229] width 10 height 10
click at [398, 284] on span "Répondre" at bounding box center [390, 282] width 42 height 13
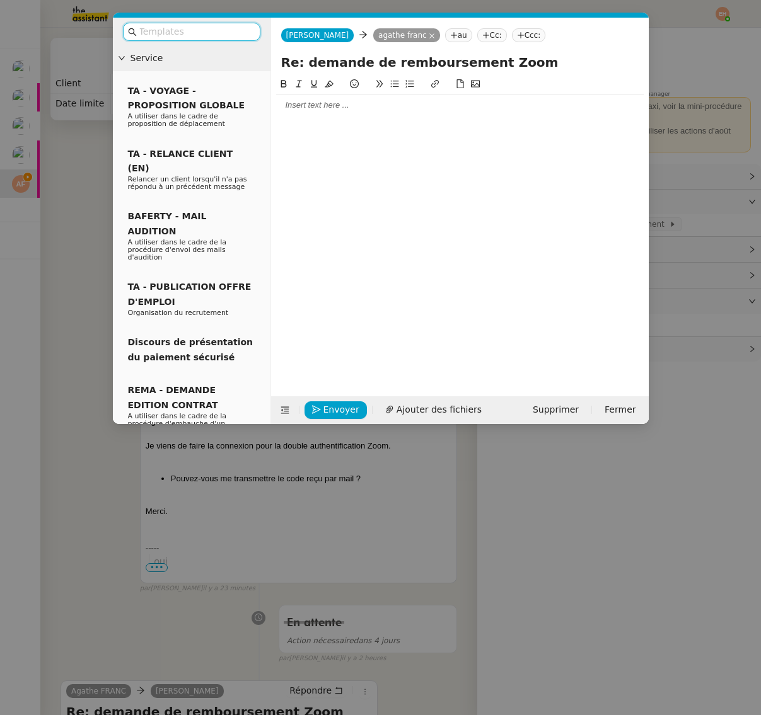
click at [315, 110] on div at bounding box center [459, 105] width 367 height 11
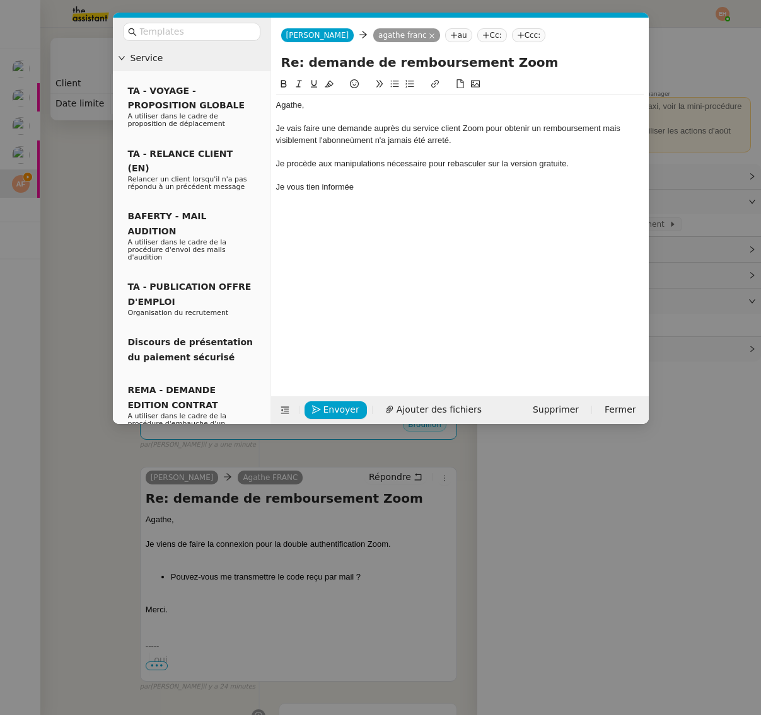
drag, startPoint x: 319, startPoint y: 190, endPoint x: 353, endPoint y: 197, distance: 34.7
click at [320, 190] on div "Je vous tien informée" at bounding box center [459, 186] width 367 height 11
click at [425, 189] on div "Je vous tienz informée" at bounding box center [459, 186] width 367 height 11
click at [319, 188] on div "Je vous tienz informée" at bounding box center [459, 186] width 367 height 11
click at [411, 188] on div "Je vous tiens informée" at bounding box center [459, 186] width 367 height 11
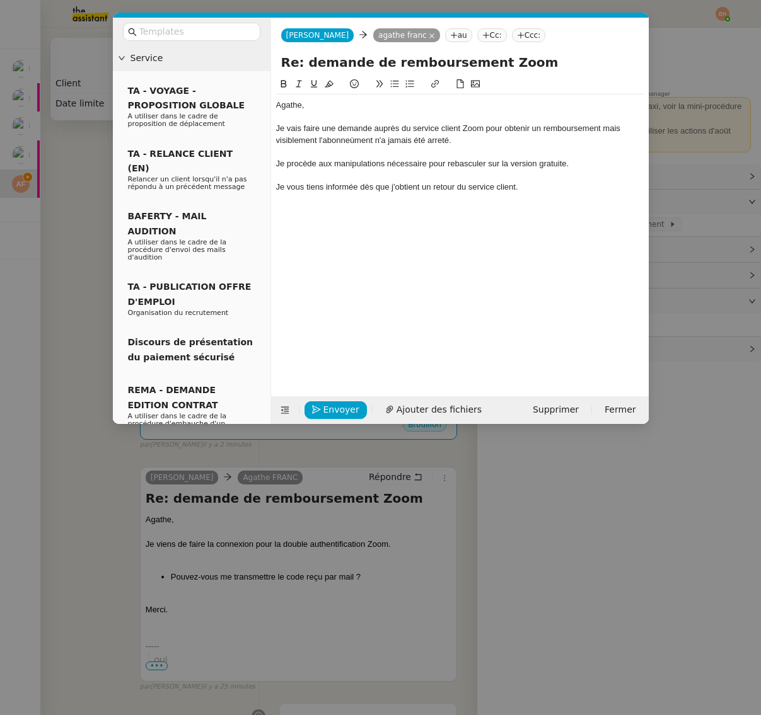
copy div "Agathe, Je vais faire une demande auprès du service client Zoom pour obtenir un…"
click at [439, 408] on span "Ajouter des fichiers" at bounding box center [438, 410] width 85 height 14
click at [49, 291] on nz-modal-container "Service TA - VOYAGE - PROPOSITION GLOBALE A utiliser dans le cadre de propositi…" at bounding box center [380, 357] width 761 height 715
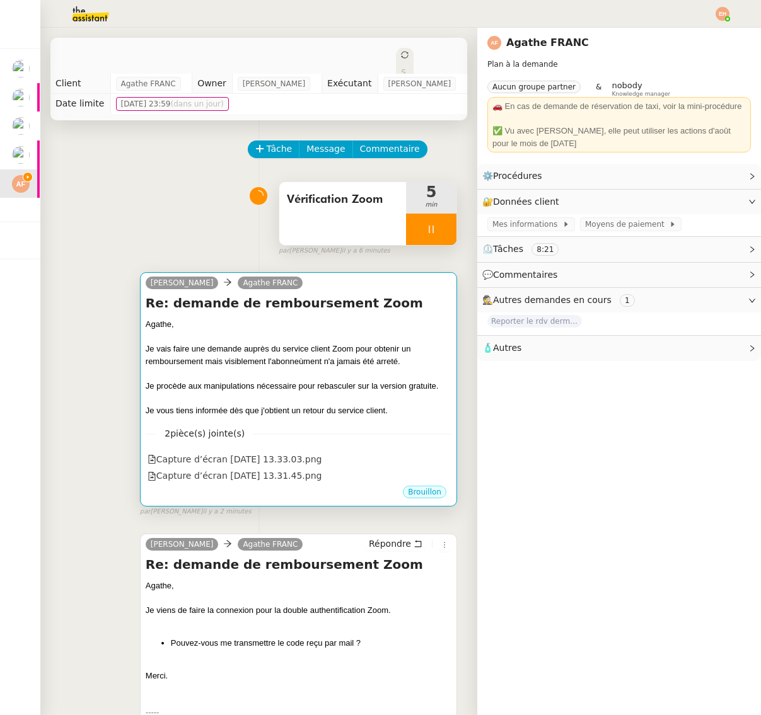
click at [202, 408] on div "Je vous tiens informée dès que j'obtient un retour du service client." at bounding box center [299, 411] width 306 height 13
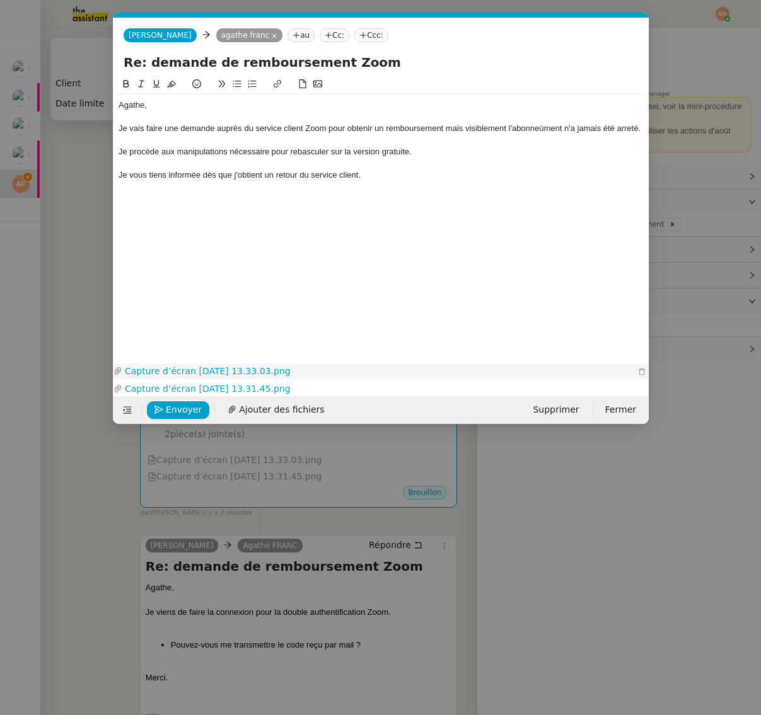
scroll to position [0, 26]
click at [299, 167] on div at bounding box center [380, 163] width 525 height 11
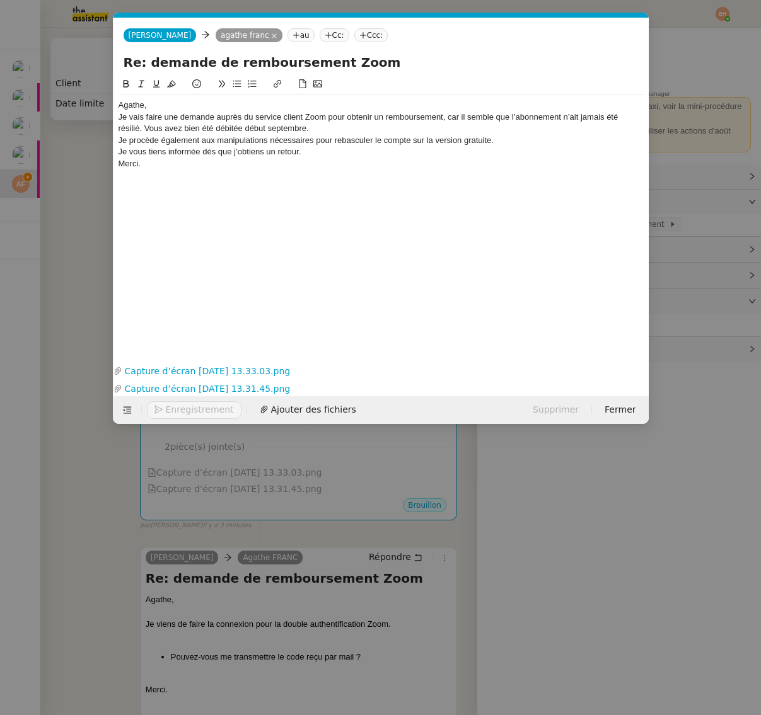
click at [190, 108] on div "Agathe," at bounding box center [380, 105] width 525 height 11
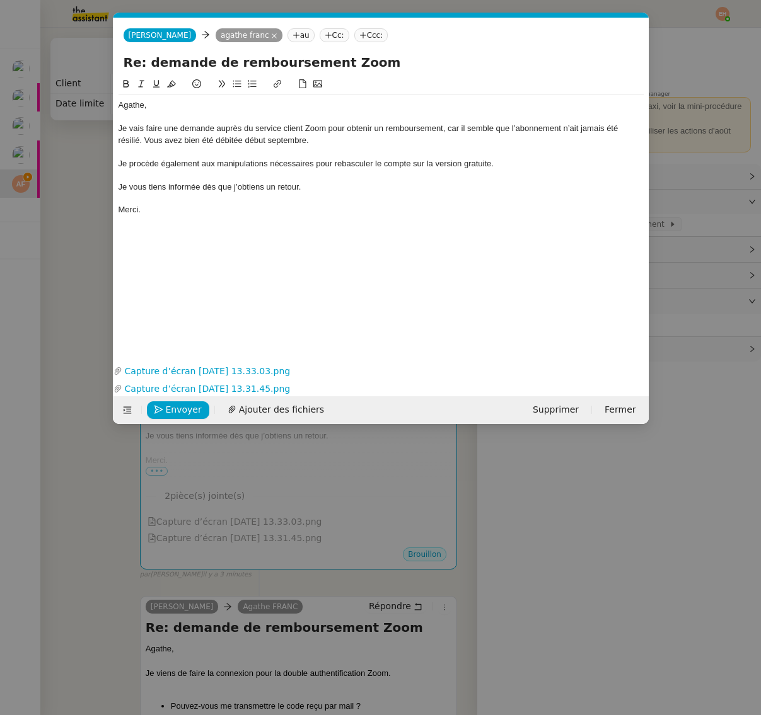
click at [220, 190] on div "Je vous tiens informée dès que j’obtiens un retour." at bounding box center [380, 186] width 525 height 11
click at [352, 209] on div "Merci." at bounding box center [380, 209] width 525 height 11
click at [451, 132] on div "Je vais faire une demande auprès du service client Zoom pour obtenir un rembour…" at bounding box center [380, 134] width 525 height 23
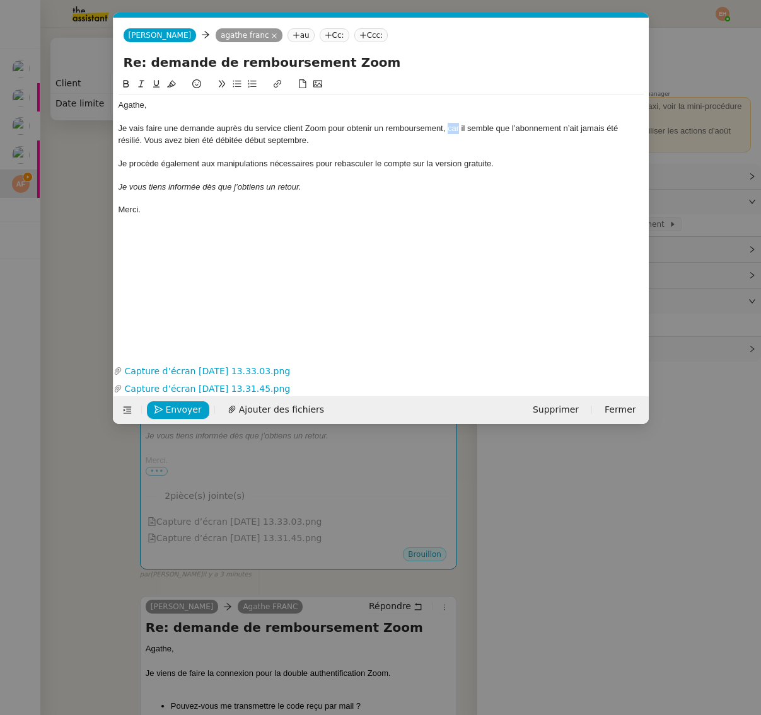
click at [451, 132] on div "Je vais faire une demande auprès du service client Zoom pour obtenir un rembour…" at bounding box center [380, 134] width 525 height 23
click at [151, 139] on div "Je vais faire une demande auprès du service client Zoom pour obtenir un rembour…" at bounding box center [380, 134] width 525 height 23
click at [378, 147] on div at bounding box center [380, 151] width 525 height 11
click at [166, 407] on span "Envoyer" at bounding box center [184, 410] width 36 height 14
drag, startPoint x: 166, startPoint y: 407, endPoint x: 151, endPoint y: 162, distance: 245.6
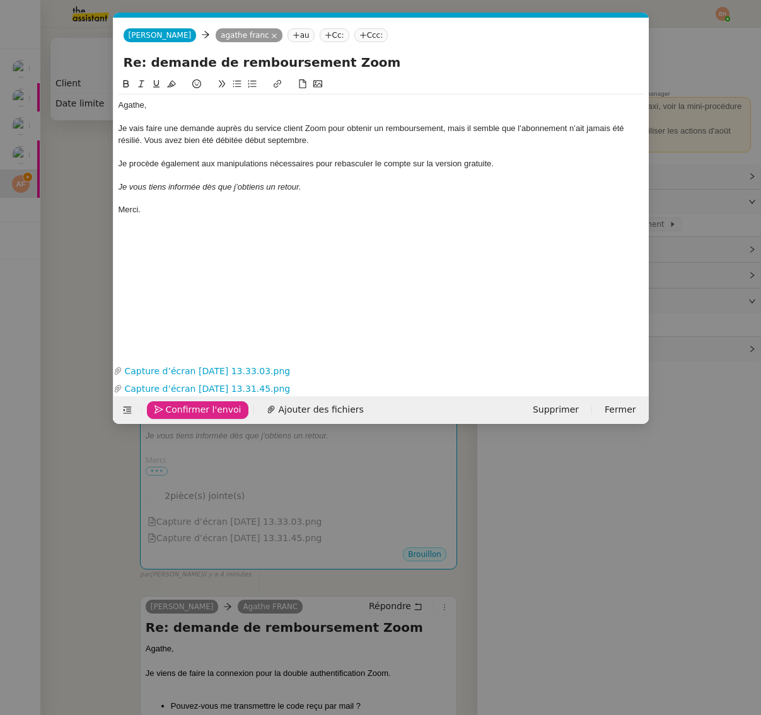
click at [149, 162] on form "Marie Marie agathe franc au Cc: Ccc: Re: demande de remboursement Zoom Agathe, …" at bounding box center [381, 221] width 536 height 406
click at [117, 140] on nz-spin "Agathe, Je vais faire une demande auprès du service client Zoom pour obtenir un…" at bounding box center [380, 212] width 535 height 270
click at [119, 140] on div "Je vais faire une demande auprès du service client Zoom pour obtenir un rembour…" at bounding box center [380, 134] width 525 height 23
click at [181, 413] on span "Envoyer" at bounding box center [184, 410] width 36 height 14
click at [184, 410] on span "Confirmer l'envoi" at bounding box center [204, 410] width 76 height 14
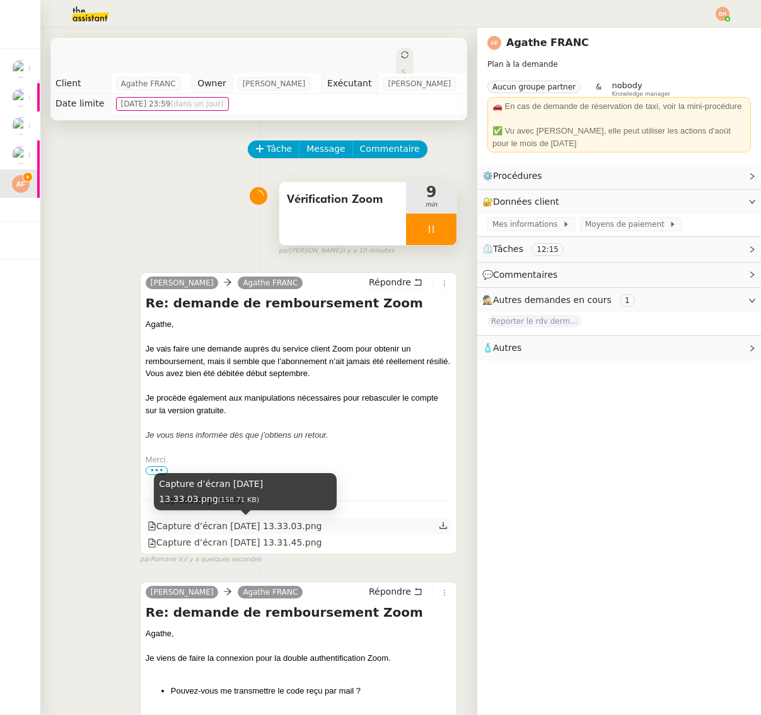
click at [232, 528] on div "Capture d’écran [DATE] 13.33.03.png" at bounding box center [234, 526] width 175 height 14
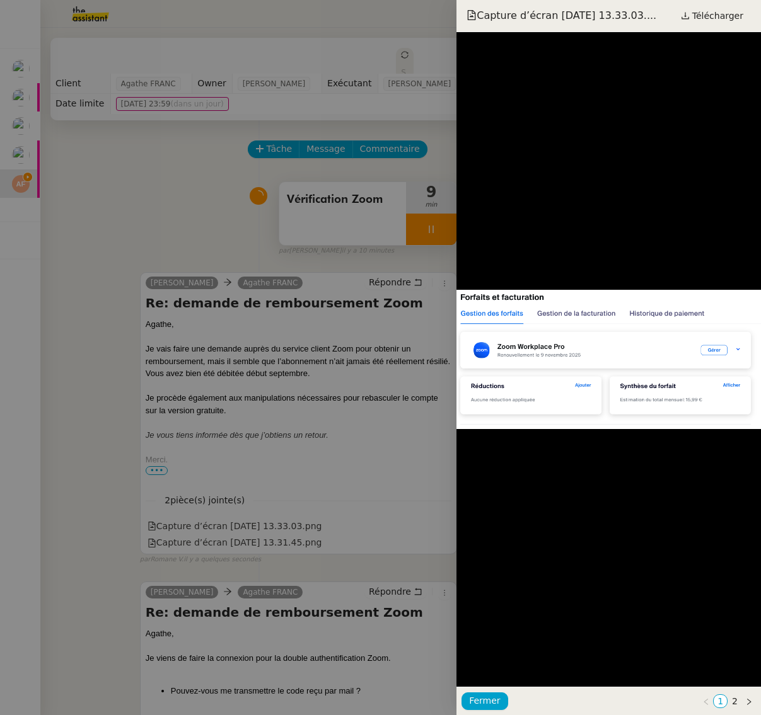
click at [227, 543] on div at bounding box center [380, 357] width 761 height 715
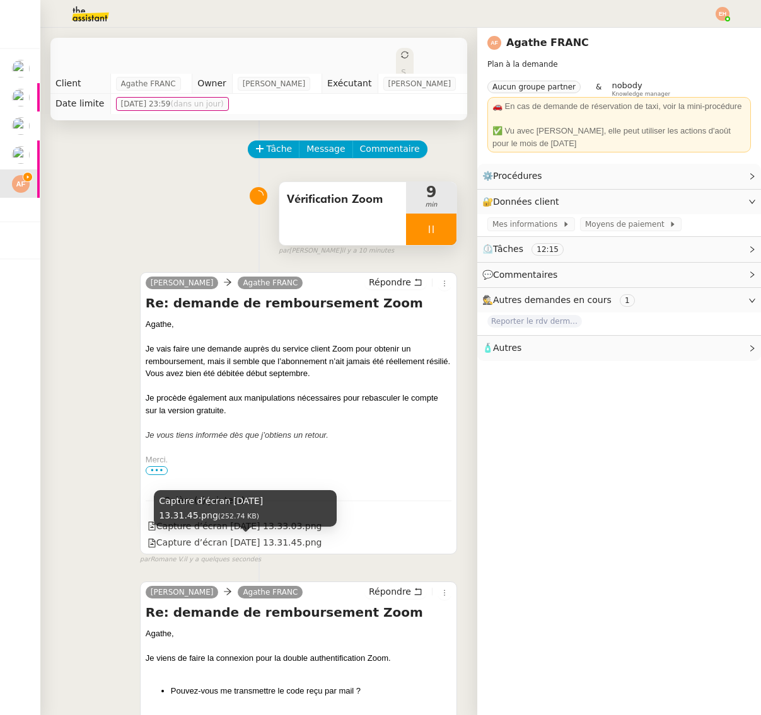
click at [227, 543] on div "Capture d’écran [DATE] 13.31.45.png" at bounding box center [234, 543] width 175 height 14
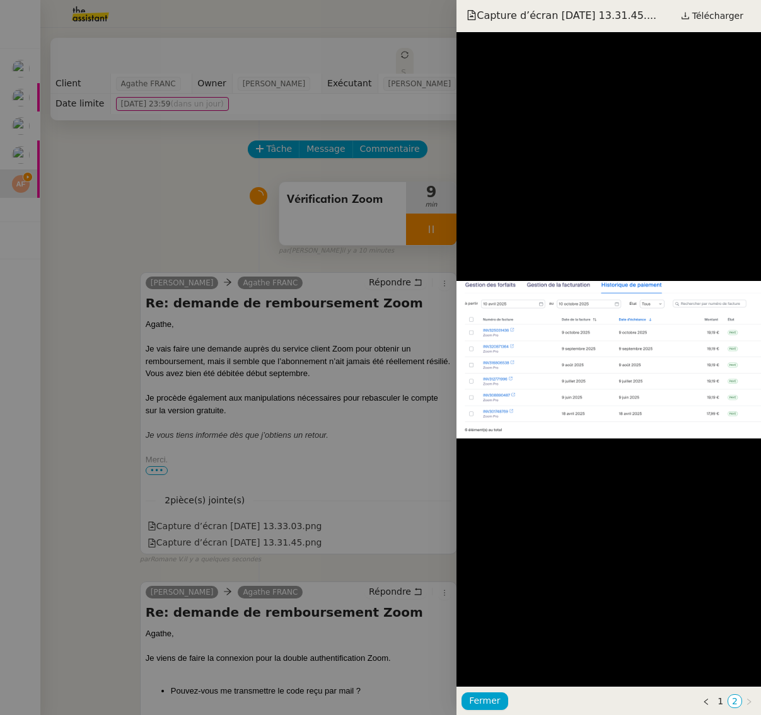
click at [227, 544] on div at bounding box center [380, 357] width 761 height 715
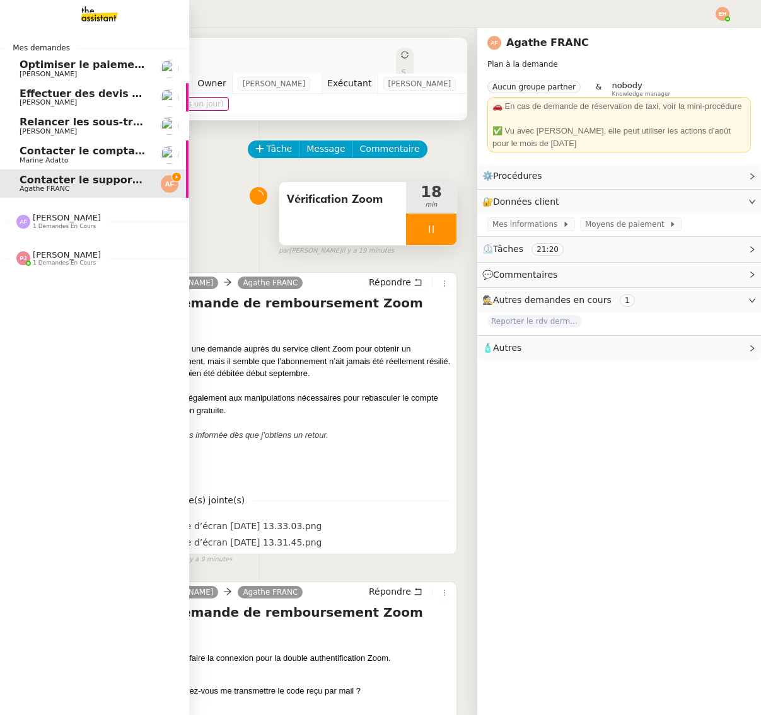
click at [91, 160] on span "Marine Adatto" at bounding box center [83, 161] width 127 height 8
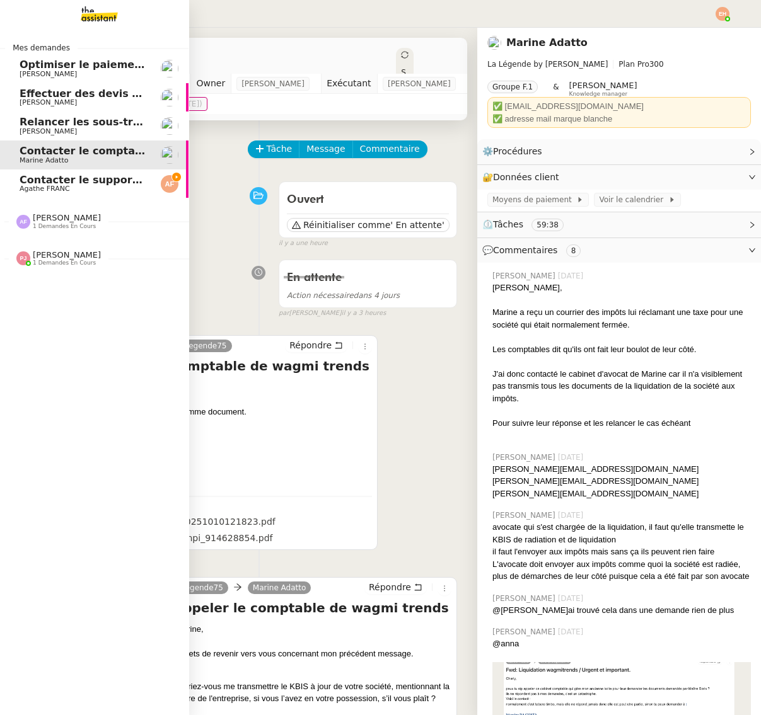
click at [93, 217] on div "Anna Florent 1 demandes en cours" at bounding box center [67, 221] width 68 height 16
click at [96, 283] on span "Pauline Jennah 1 demandes en cours" at bounding box center [59, 287] width 100 height 16
click at [72, 331] on div "Mes demandes Optimiser le paiement du stage Théo Hudry Effectuer des devis d'as…" at bounding box center [94, 371] width 189 height 687
click at [79, 187] on span "Agathe FRANC" at bounding box center [83, 189] width 127 height 8
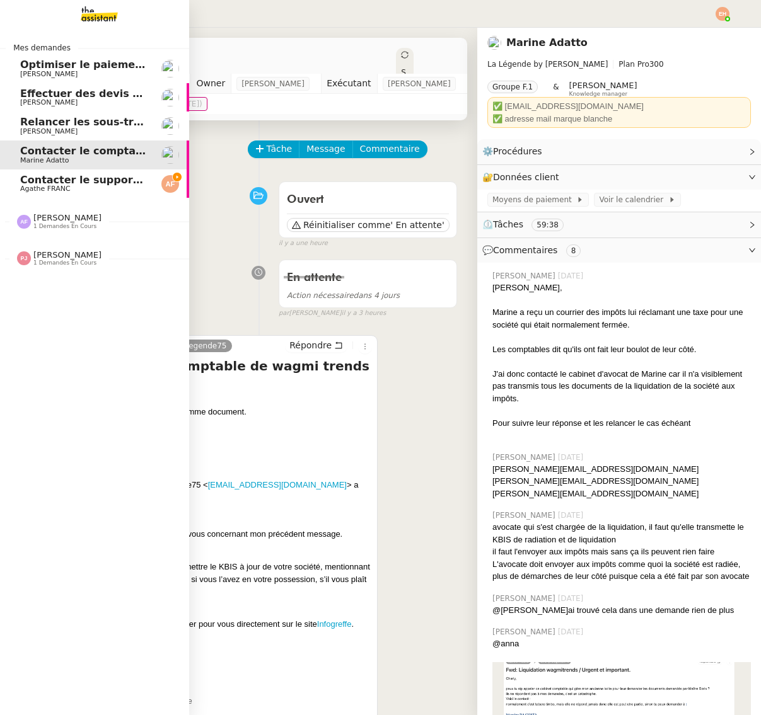
click at [35, 181] on span "Contacter le support Zoom pour remboursement" at bounding box center [158, 180] width 277 height 12
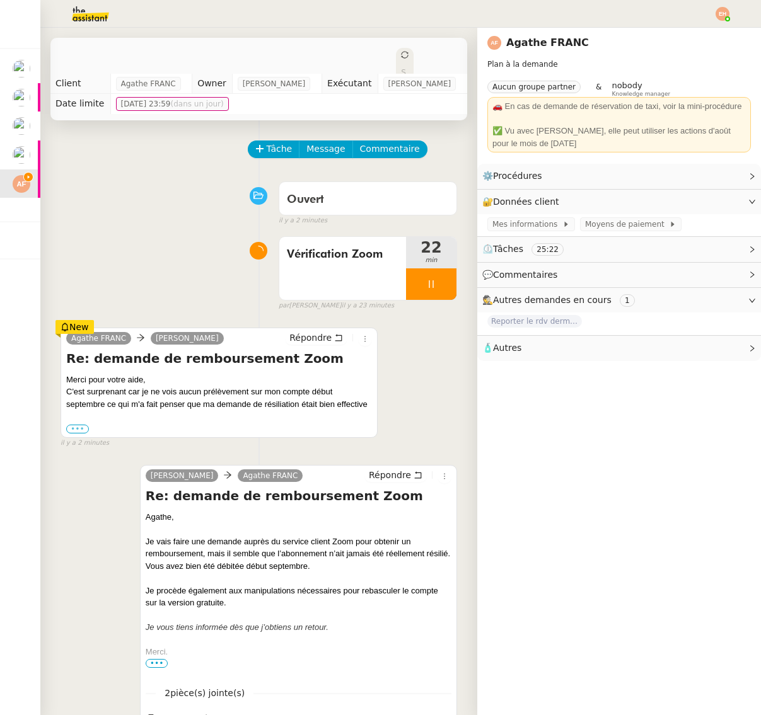
click at [79, 425] on label "•••" at bounding box center [77, 429] width 23 height 9
click at [0, 0] on input "•••" at bounding box center [0, 0] width 0 height 0
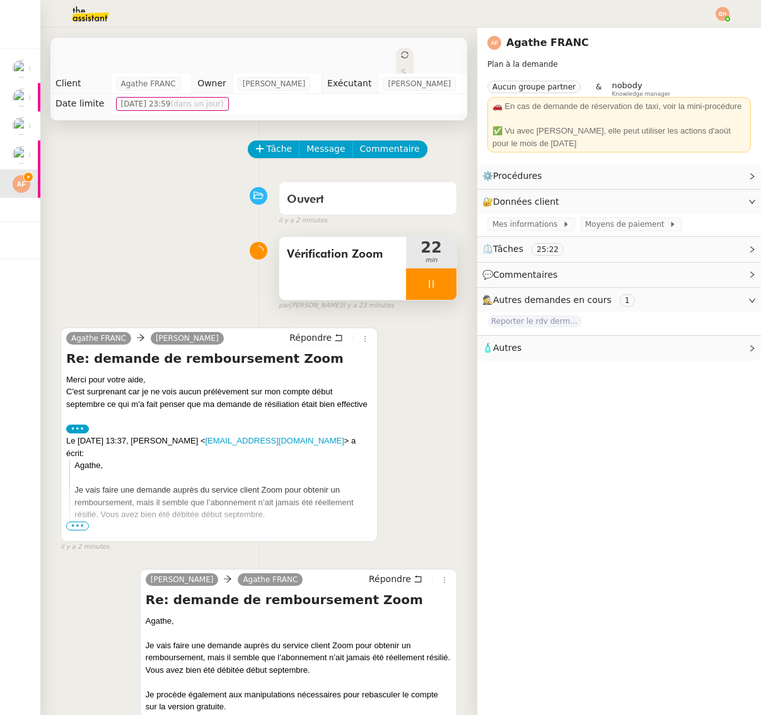
click at [437, 290] on div at bounding box center [431, 284] width 50 height 32
click at [436, 291] on button at bounding box center [443, 284] width 25 height 32
click at [426, 292] on button at bounding box center [431, 284] width 50 height 32
drag, startPoint x: 421, startPoint y: 292, endPoint x: 399, endPoint y: 296, distance: 22.4
click at [421, 292] on div at bounding box center [418, 284] width 25 height 32
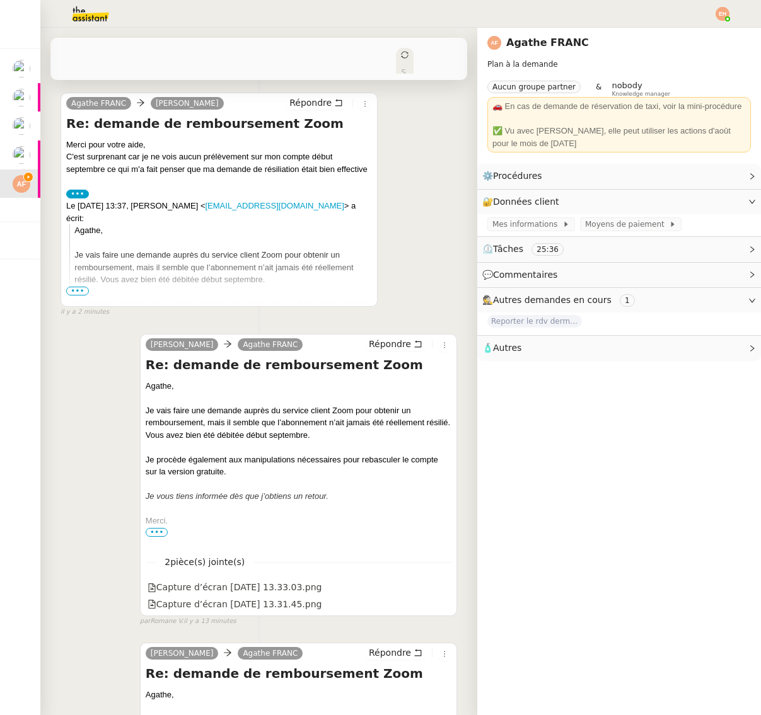
scroll to position [288, 0]
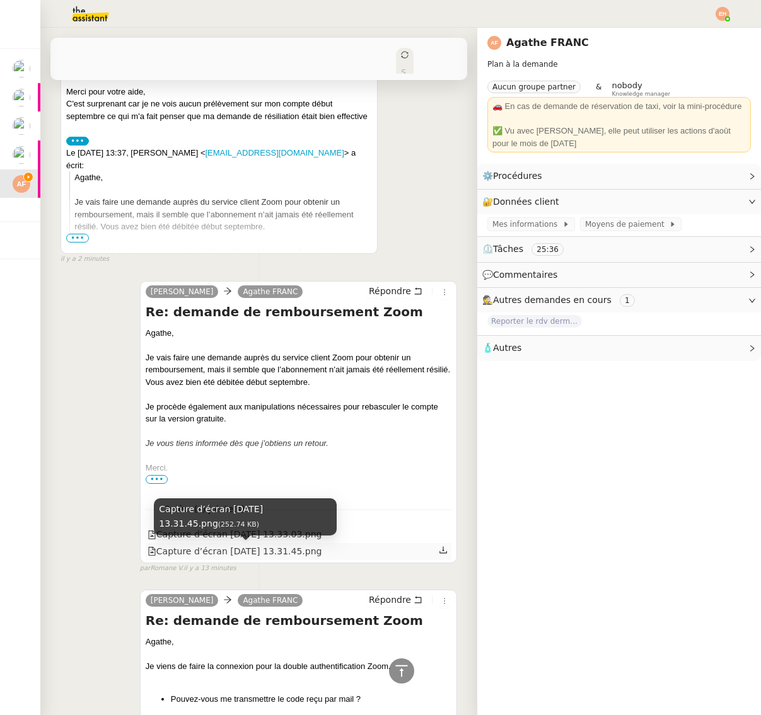
click at [212, 553] on div "Capture d’écran [DATE] 13.31.45.png" at bounding box center [234, 551] width 175 height 14
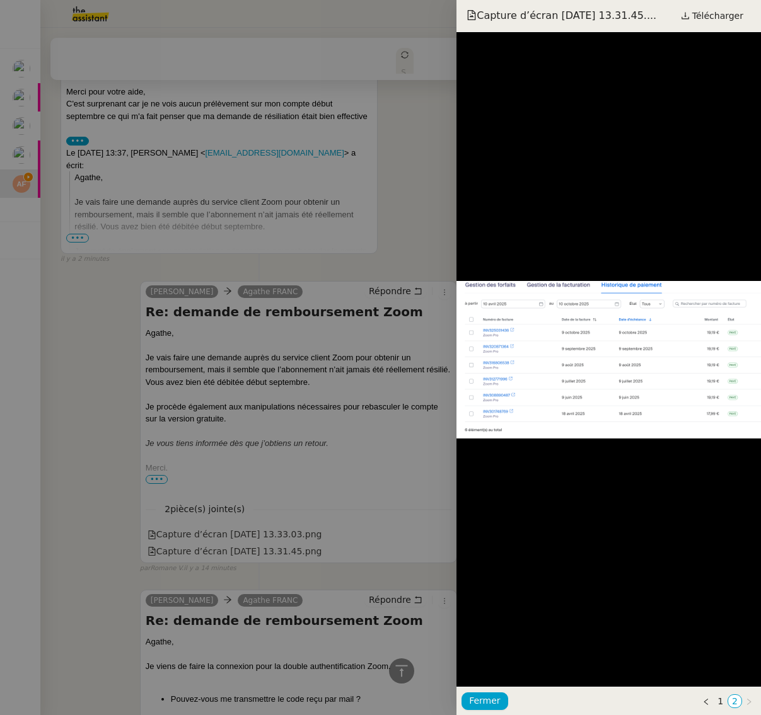
click at [178, 550] on div at bounding box center [380, 357] width 761 height 715
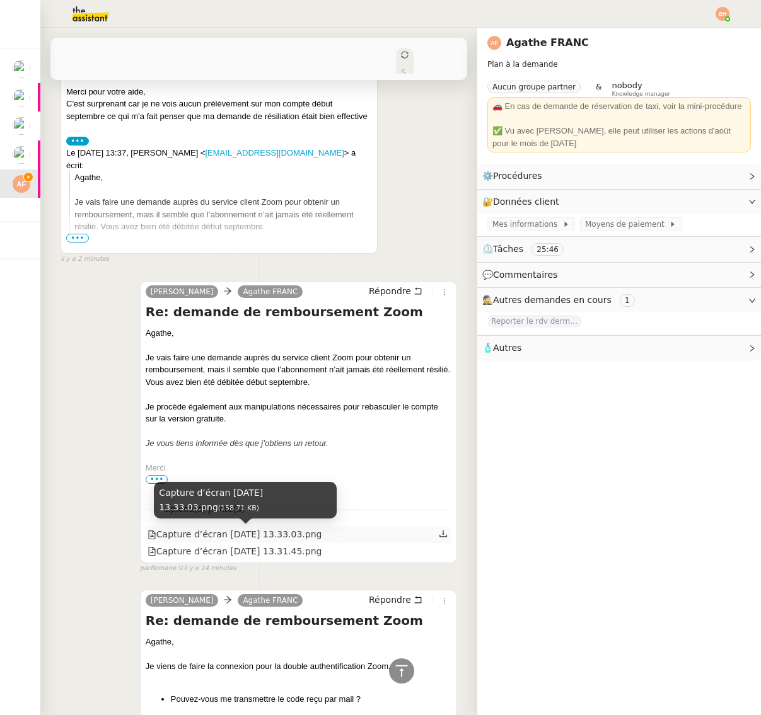
click at [203, 538] on div "Capture d’écran [DATE] 13.33.03.png" at bounding box center [234, 534] width 175 height 14
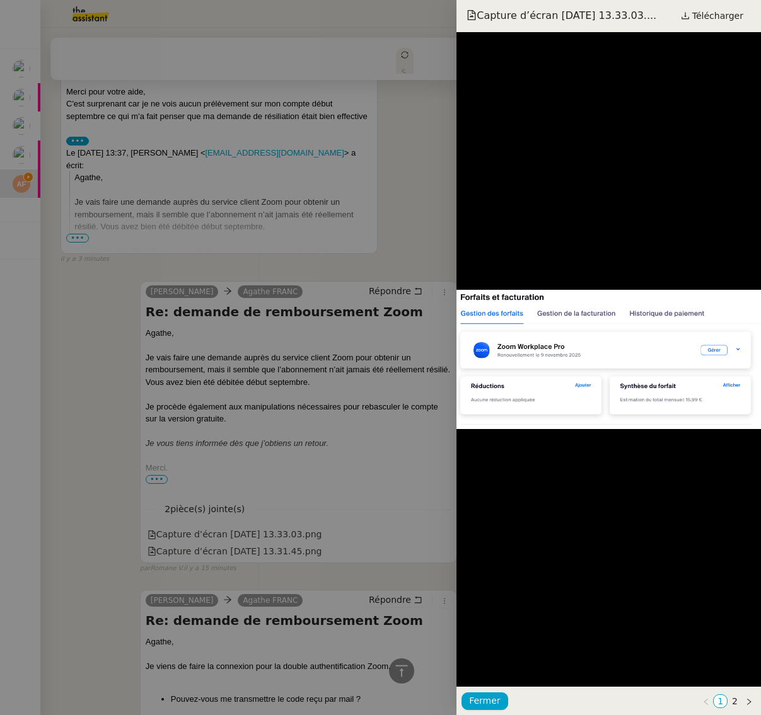
click at [197, 167] on div at bounding box center [380, 357] width 761 height 715
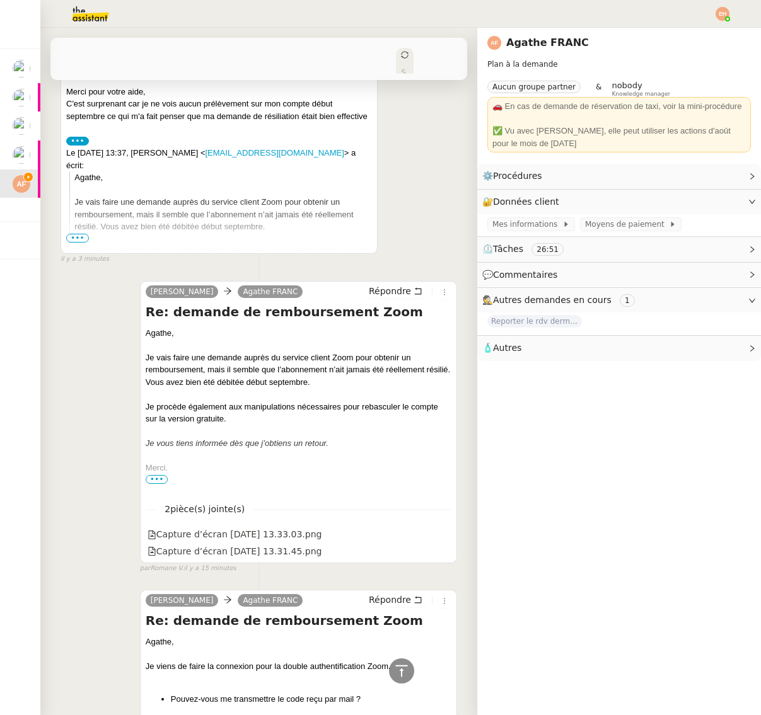
scroll to position [0, 0]
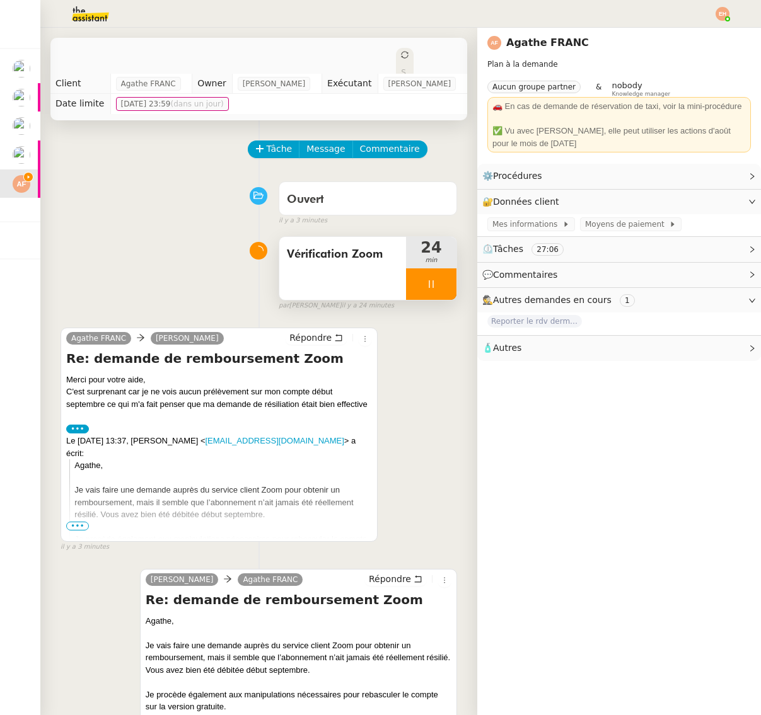
drag, startPoint x: 412, startPoint y: 284, endPoint x: 345, endPoint y: 289, distance: 67.6
click at [364, 292] on div "Vérification Zoom 24 min" at bounding box center [367, 268] width 178 height 64
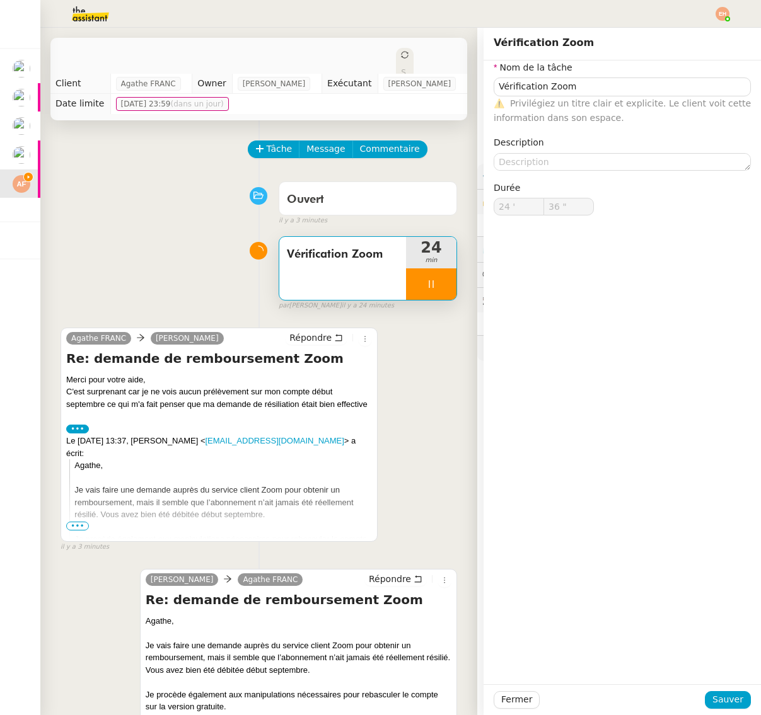
click at [93, 212] on div "Ouvert false il y a 3 minutes" at bounding box center [258, 201] width 396 height 50
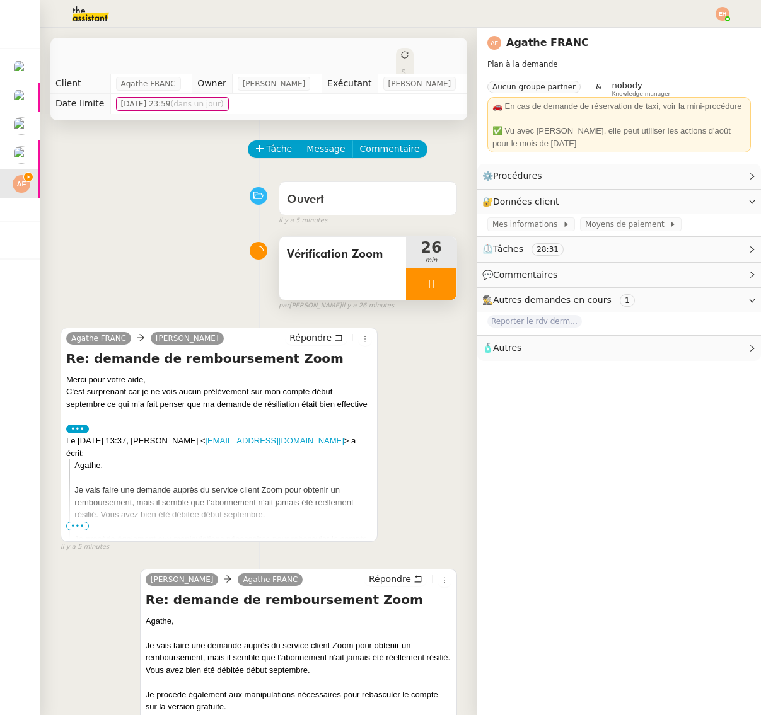
click at [430, 282] on icon at bounding box center [431, 284] width 10 height 10
click at [439, 284] on icon at bounding box center [444, 284] width 10 height 10
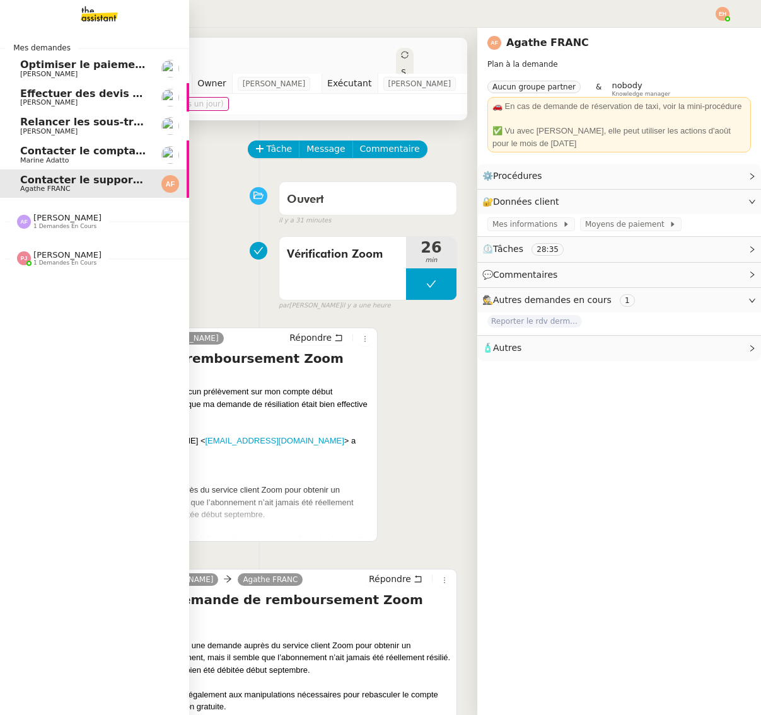
drag, startPoint x: 83, startPoint y: 146, endPoint x: 155, endPoint y: 204, distance: 92.3
click at [83, 146] on span "Contacter le comptable de Wagmi Trends" at bounding box center [137, 151] width 234 height 12
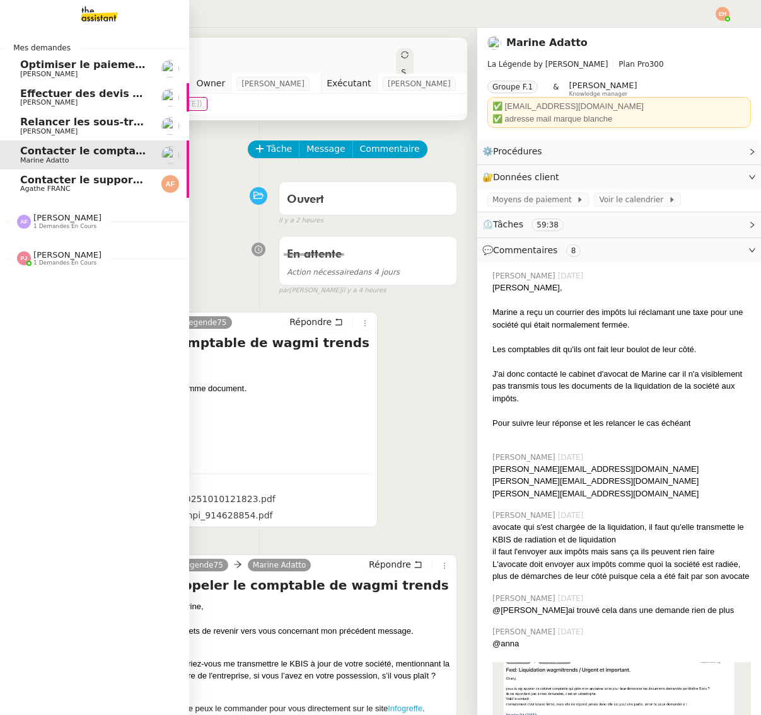
drag, startPoint x: 113, startPoint y: 186, endPoint x: 155, endPoint y: 188, distance: 42.3
click at [113, 186] on span "Agathe FRANC" at bounding box center [83, 189] width 127 height 8
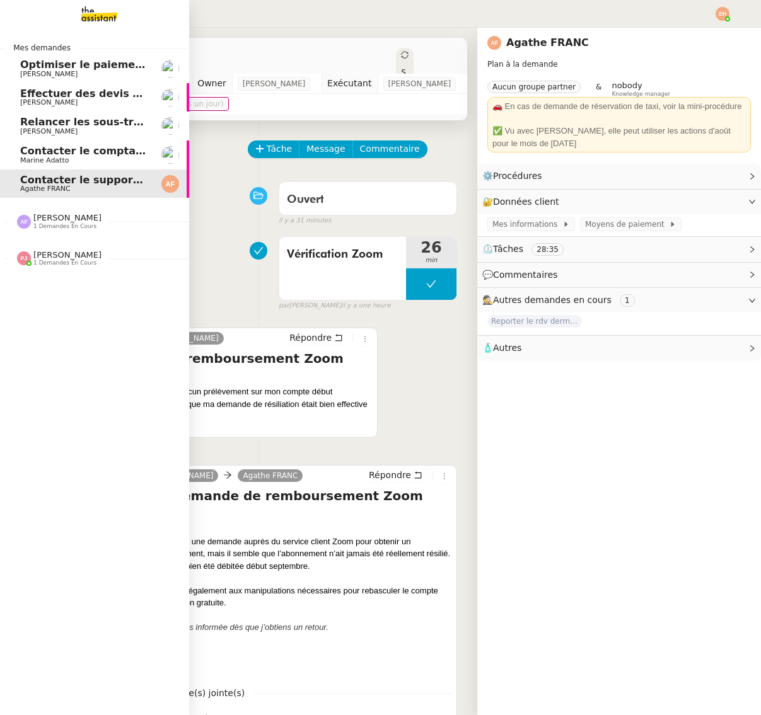
scroll to position [0, 1]
click at [91, 11] on img at bounding box center [89, 14] width 98 height 28
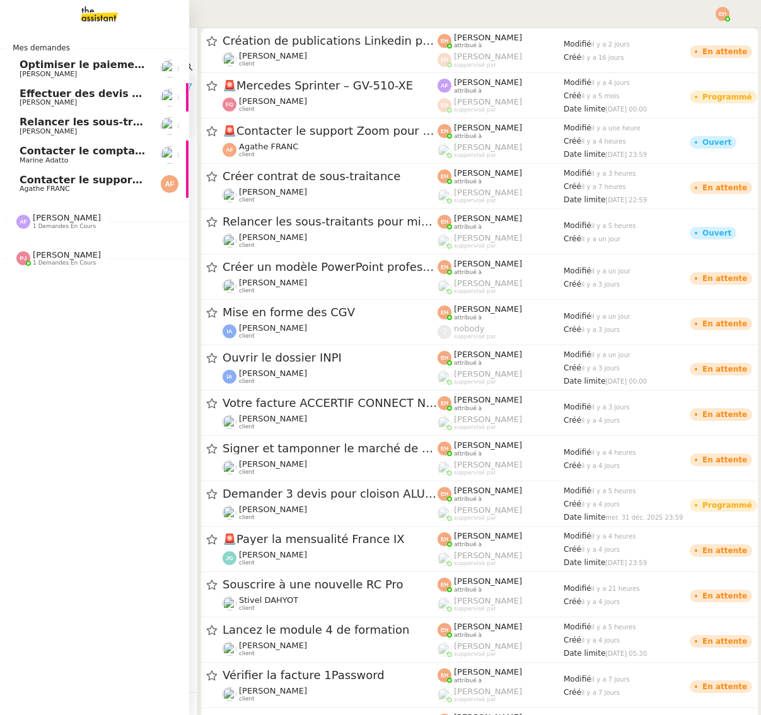
click at [95, 17] on img at bounding box center [89, 14] width 98 height 28
click at [90, 181] on span "Contacter le support Zoom pour remboursement" at bounding box center [158, 180] width 277 height 12
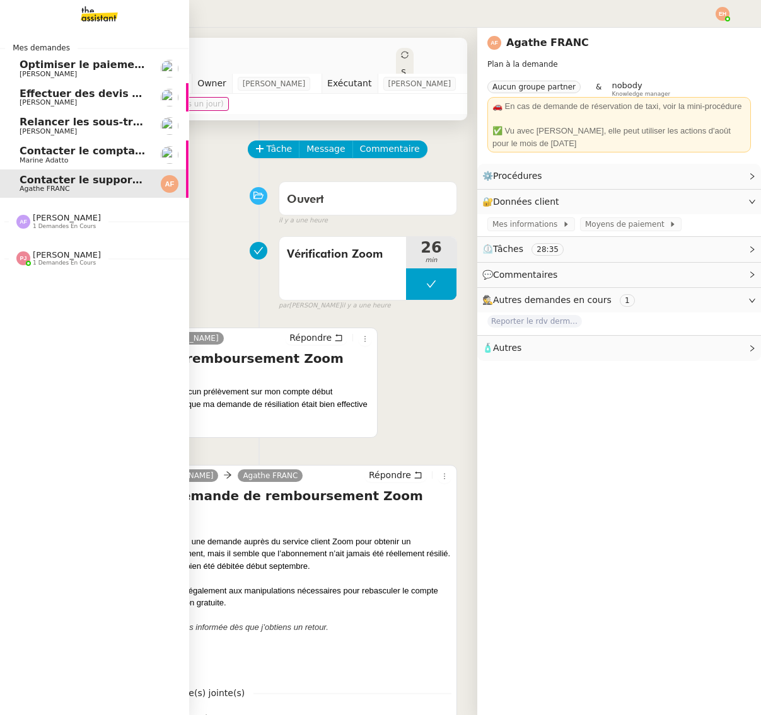
click at [52, 150] on span "Contacter le comptable de Wagmi Trends" at bounding box center [137, 151] width 234 height 12
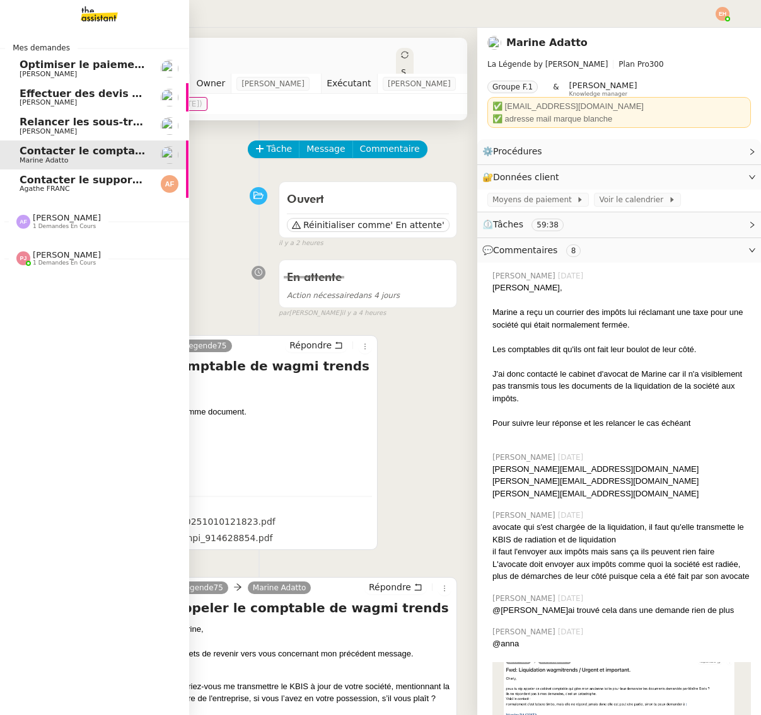
click at [28, 119] on span "Relancer les sous-traitants pour mise à jour des documents" at bounding box center [189, 122] width 339 height 12
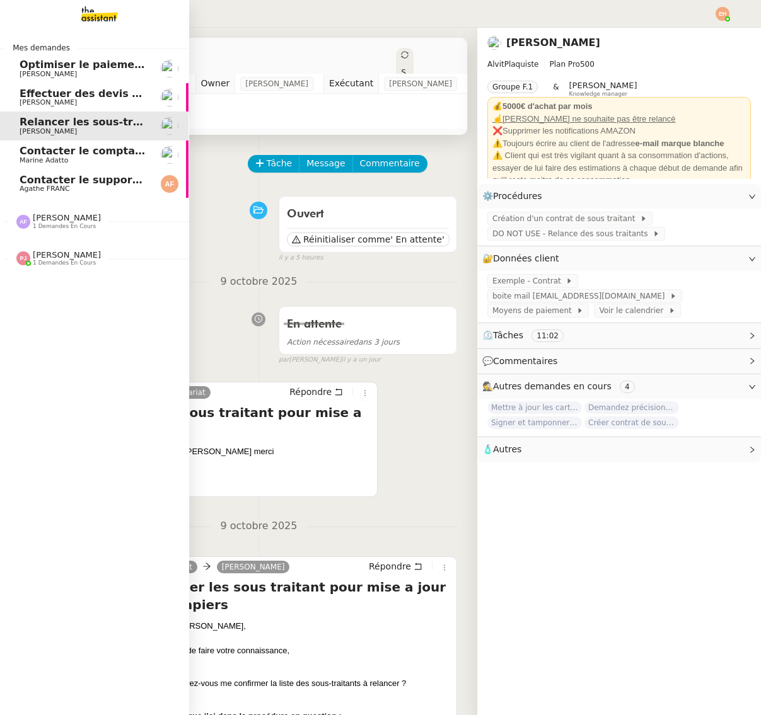
click at [68, 96] on span "Effectuer des devis d'assurance" at bounding box center [110, 94] width 180 height 12
